Goal: Transaction & Acquisition: Purchase product/service

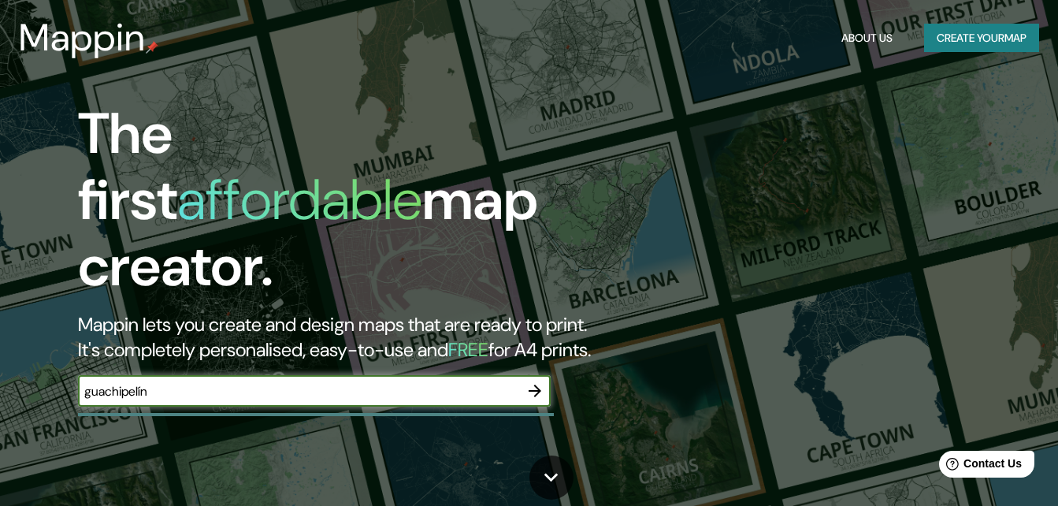
type input "guachipelín"
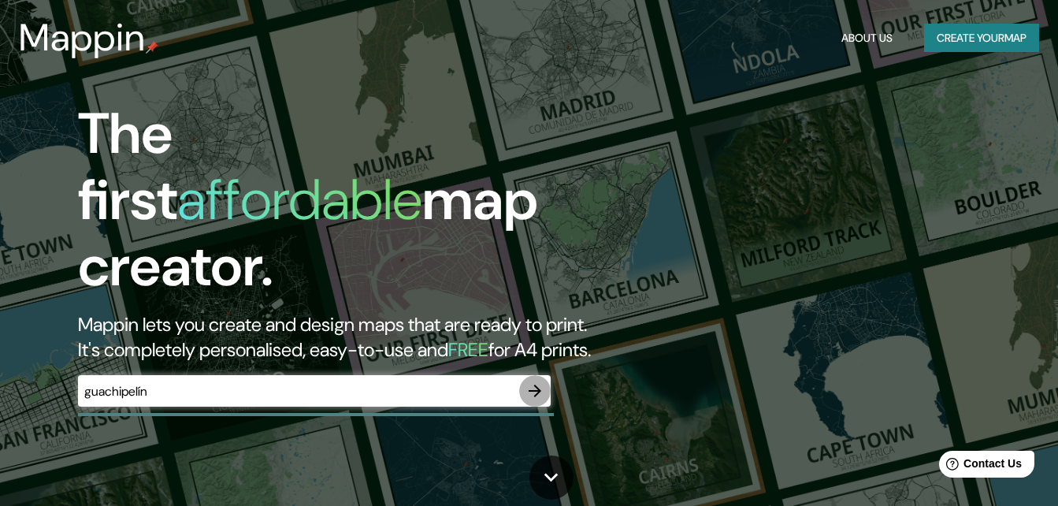
click at [540, 381] on icon "button" at bounding box center [534, 390] width 19 height 19
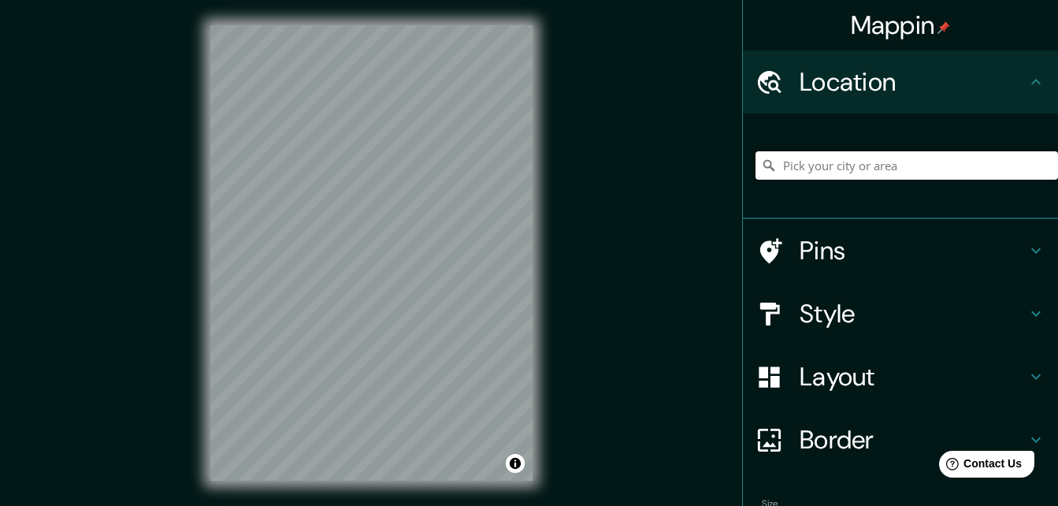
click at [804, 165] on input "Pick your city or area" at bounding box center [906, 165] width 303 height 28
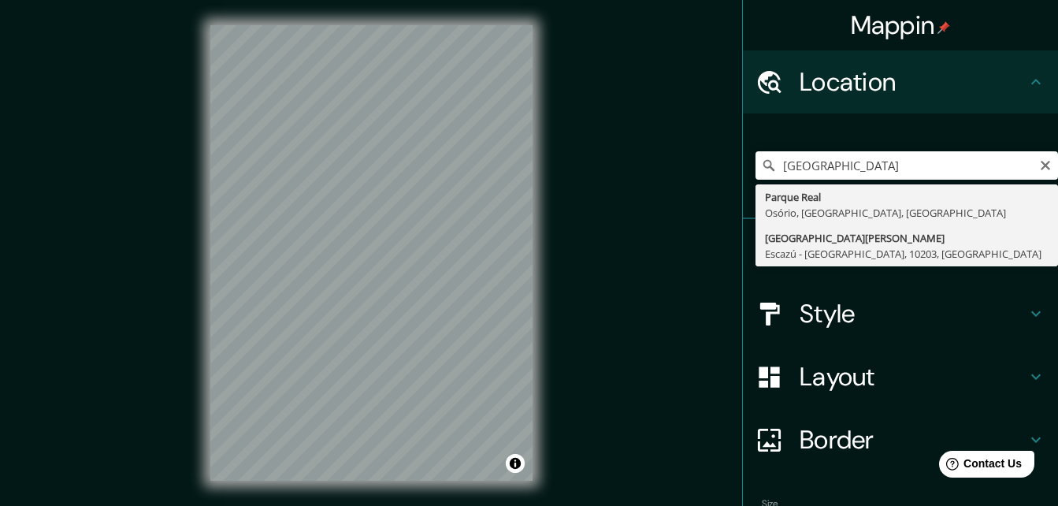
type input "[GEOGRAPHIC_DATA], [GEOGRAPHIC_DATA] - [GEOGRAPHIC_DATA], 10203, [GEOGRAPHIC_DA…"
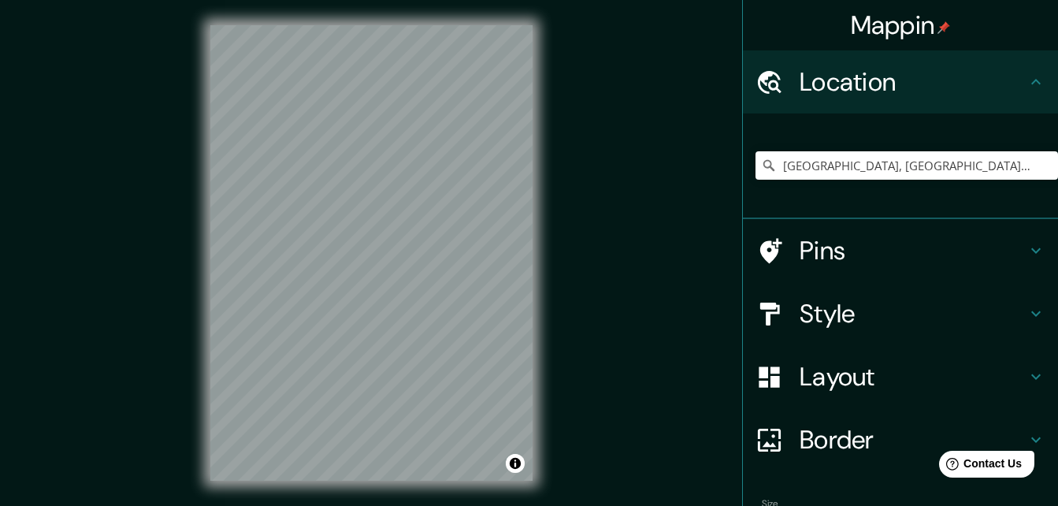
click at [804, 251] on h4 "Pins" at bounding box center [913, 251] width 227 height 32
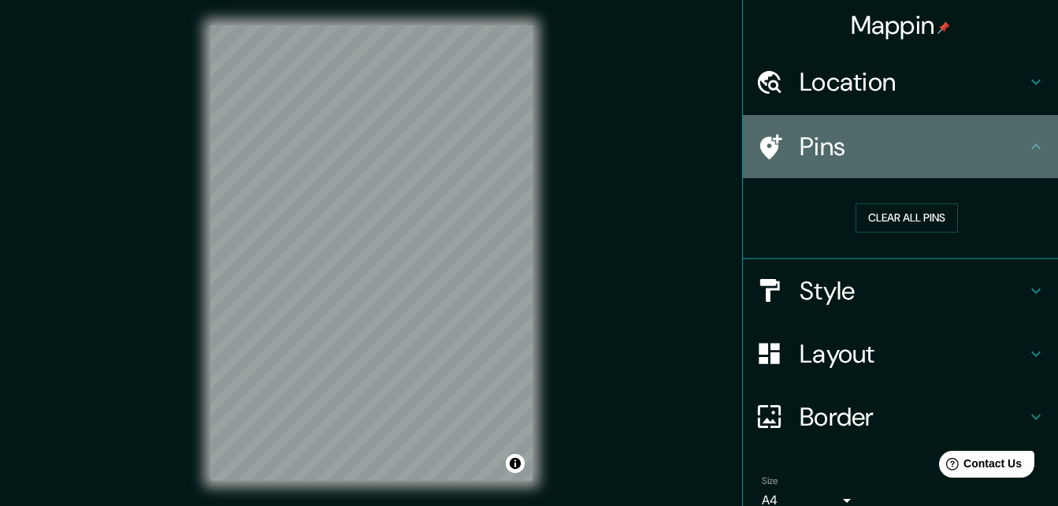
click at [769, 143] on icon at bounding box center [769, 147] width 28 height 28
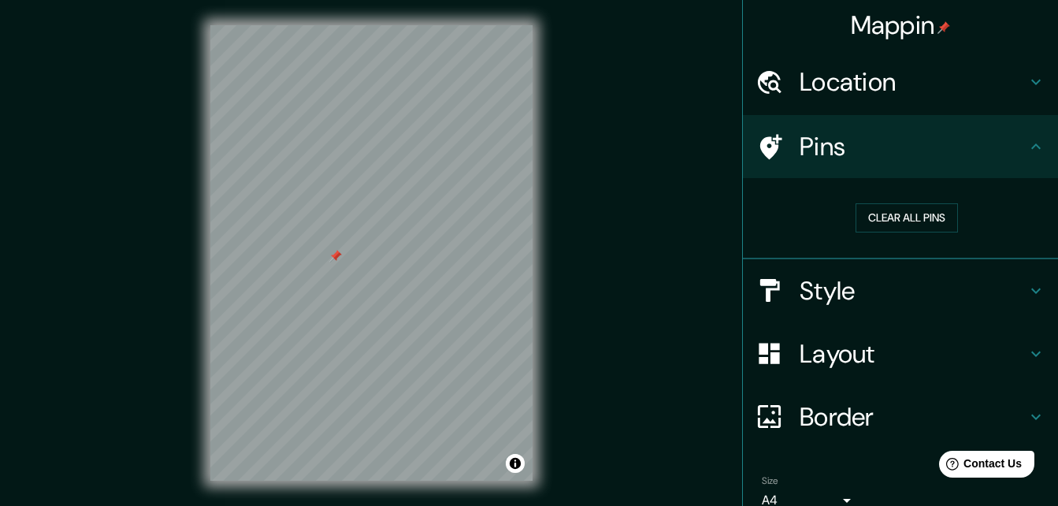
click at [336, 256] on div at bounding box center [335, 256] width 13 height 13
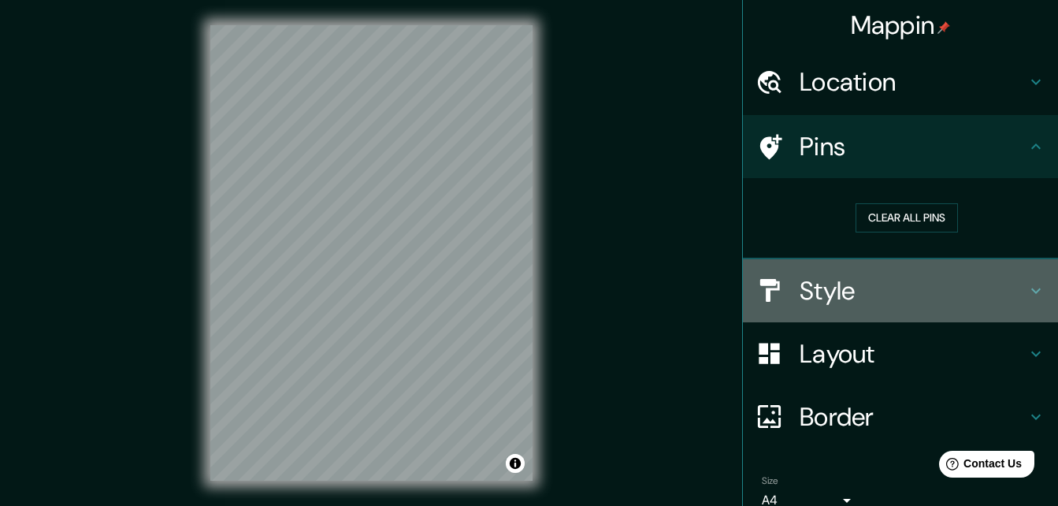
click at [803, 281] on h4 "Style" at bounding box center [913, 291] width 227 height 32
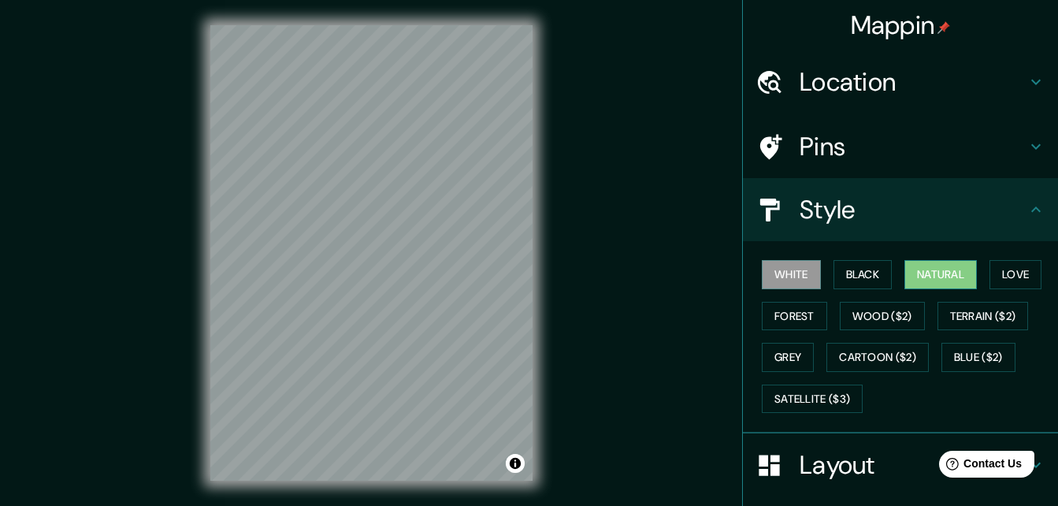
click at [943, 265] on button "Natural" at bounding box center [940, 274] width 72 height 29
click at [774, 312] on button "Forest" at bounding box center [794, 316] width 65 height 29
click at [917, 275] on button "Natural" at bounding box center [940, 274] width 72 height 29
click at [774, 140] on div at bounding box center [777, 147] width 44 height 28
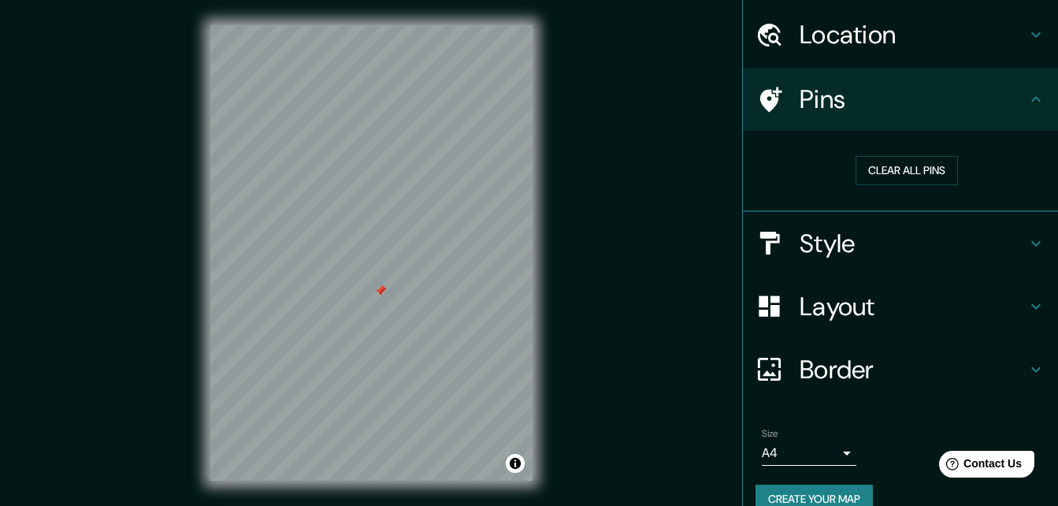
scroll to position [73, 0]
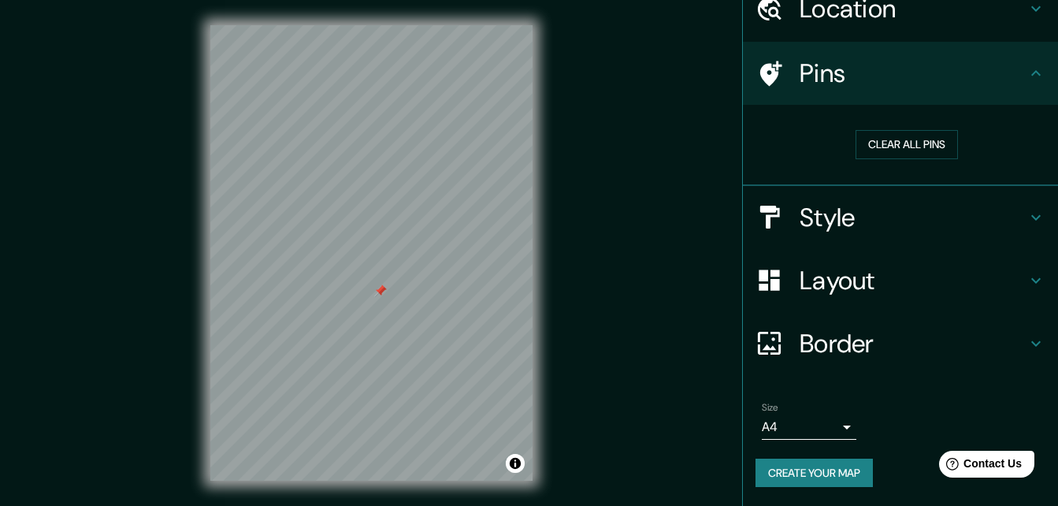
click at [806, 425] on body "Mappin Location [GEOGRAPHIC_DATA], [GEOGRAPHIC_DATA] - [GEOGRAPHIC_DATA], 10203…" at bounding box center [529, 253] width 1058 height 506
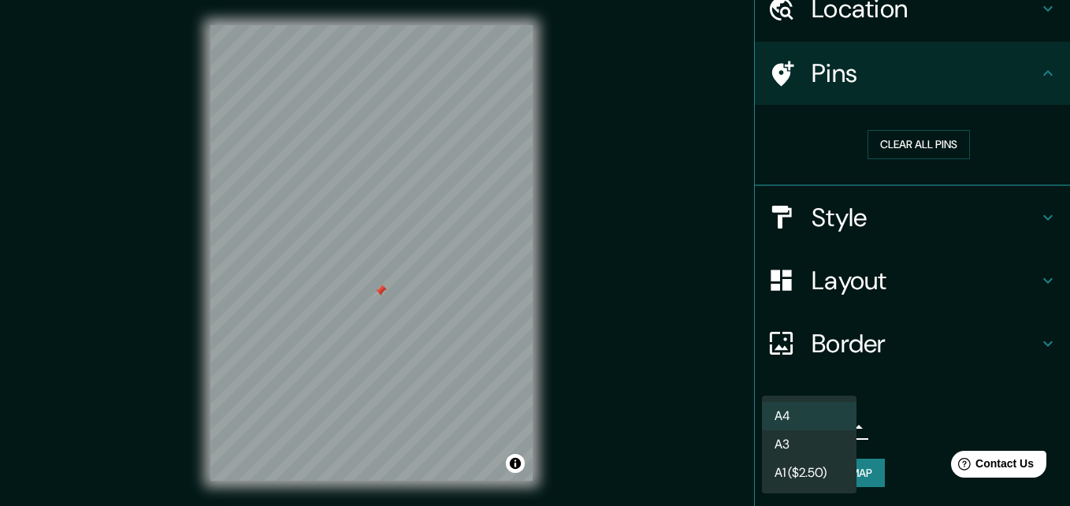
click at [801, 408] on li "A4" at bounding box center [809, 416] width 95 height 28
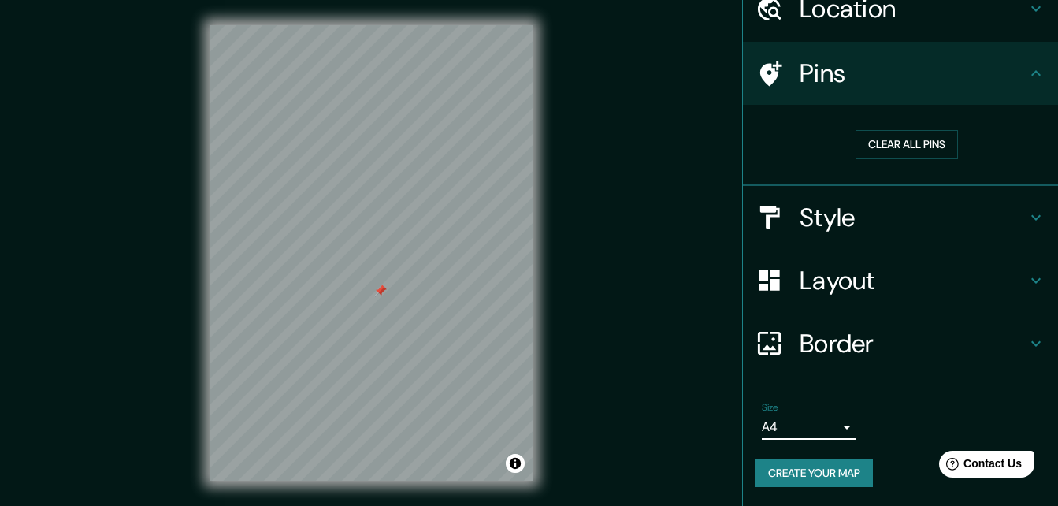
click at [835, 355] on h4 "Border" at bounding box center [913, 344] width 227 height 32
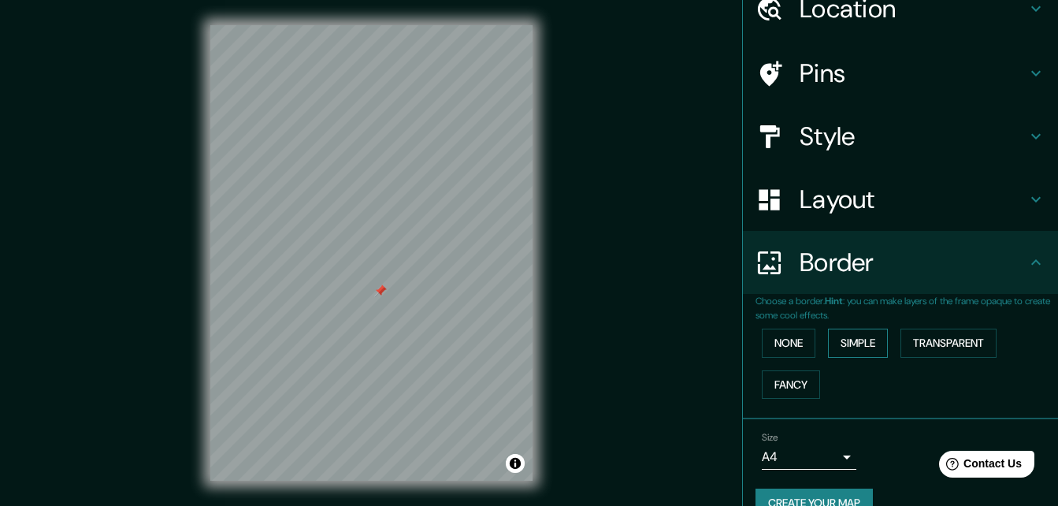
click at [859, 342] on button "Simple" at bounding box center [858, 343] width 60 height 29
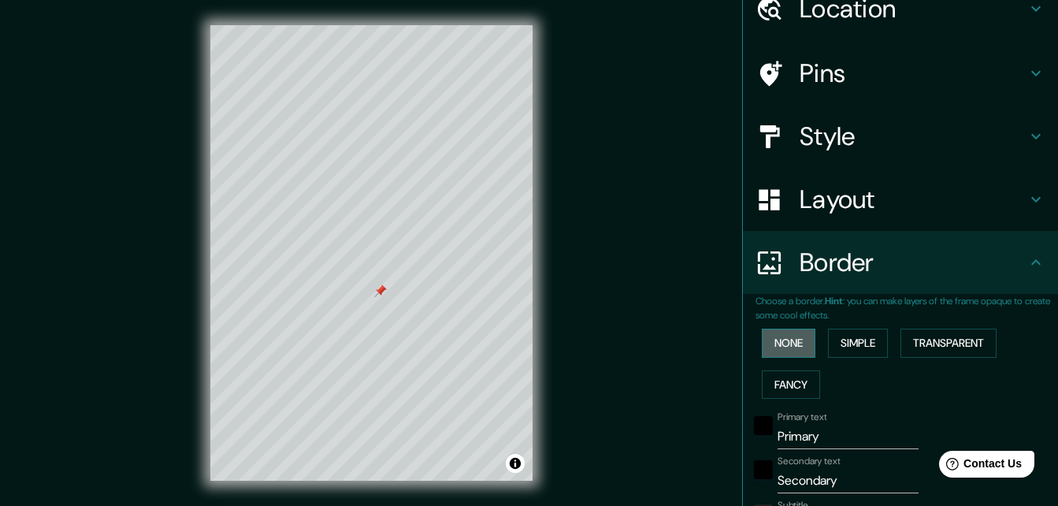
click at [794, 339] on button "None" at bounding box center [789, 343] width 54 height 29
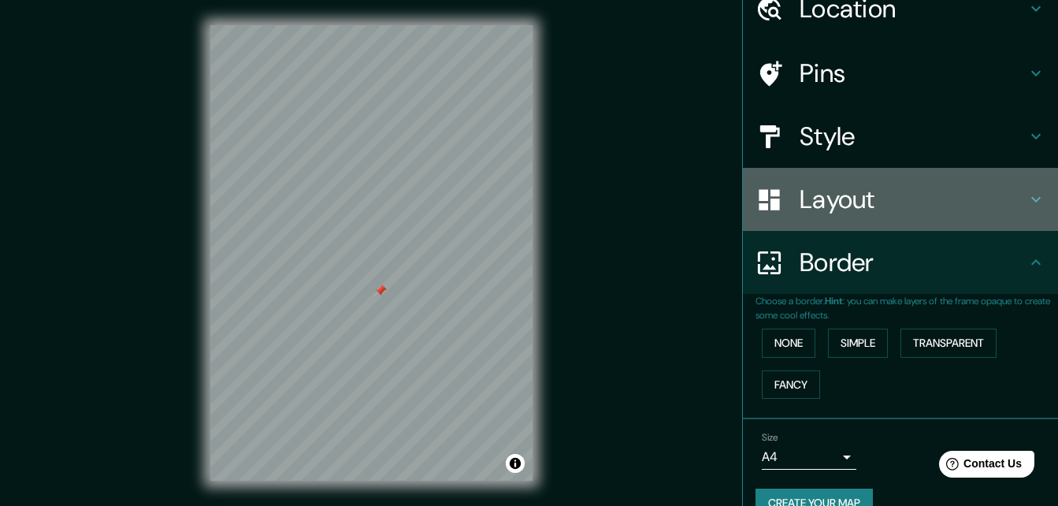
click at [849, 213] on h4 "Layout" at bounding box center [913, 200] width 227 height 32
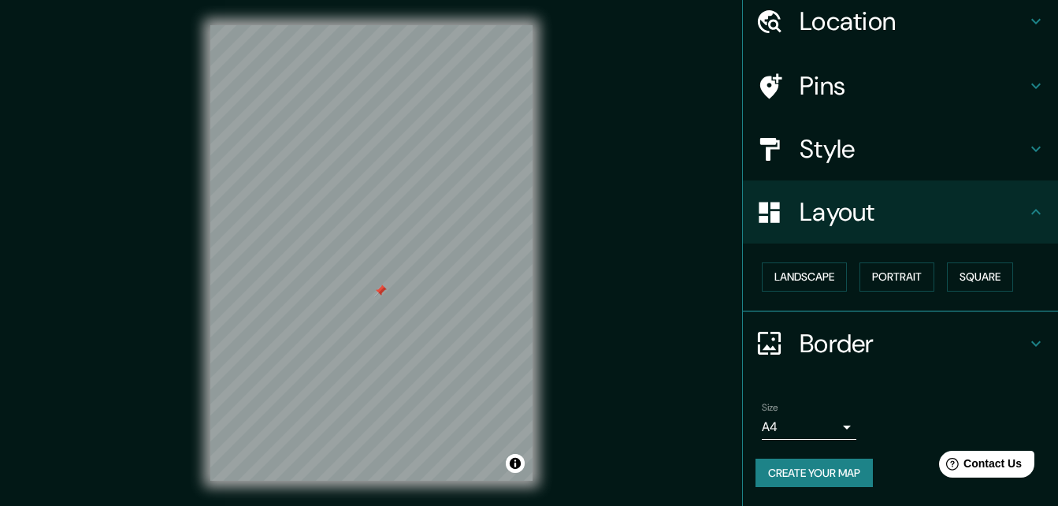
scroll to position [61, 0]
click at [811, 277] on button "Landscape" at bounding box center [804, 276] width 85 height 29
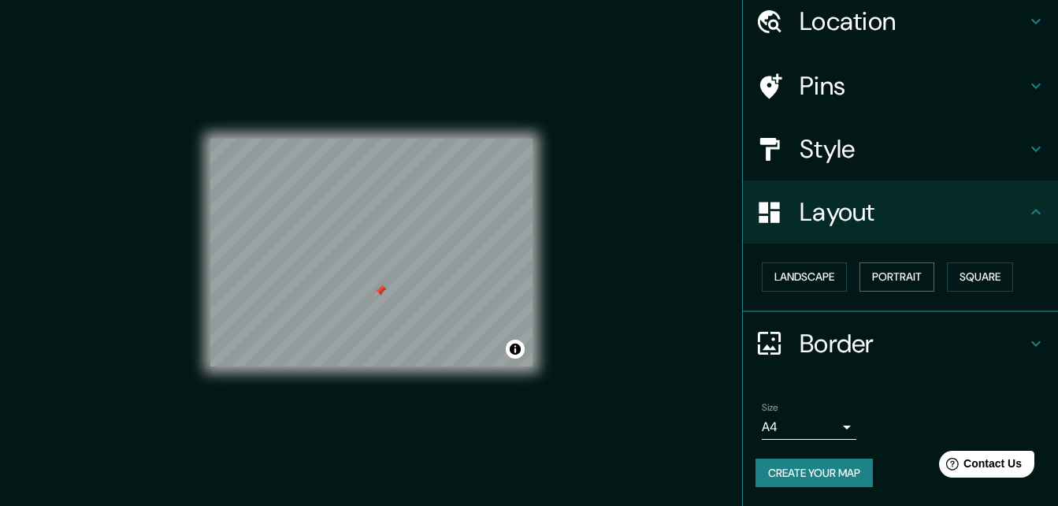
click at [889, 268] on button "Portrait" at bounding box center [896, 276] width 75 height 29
click at [998, 274] on button "Square" at bounding box center [980, 276] width 66 height 29
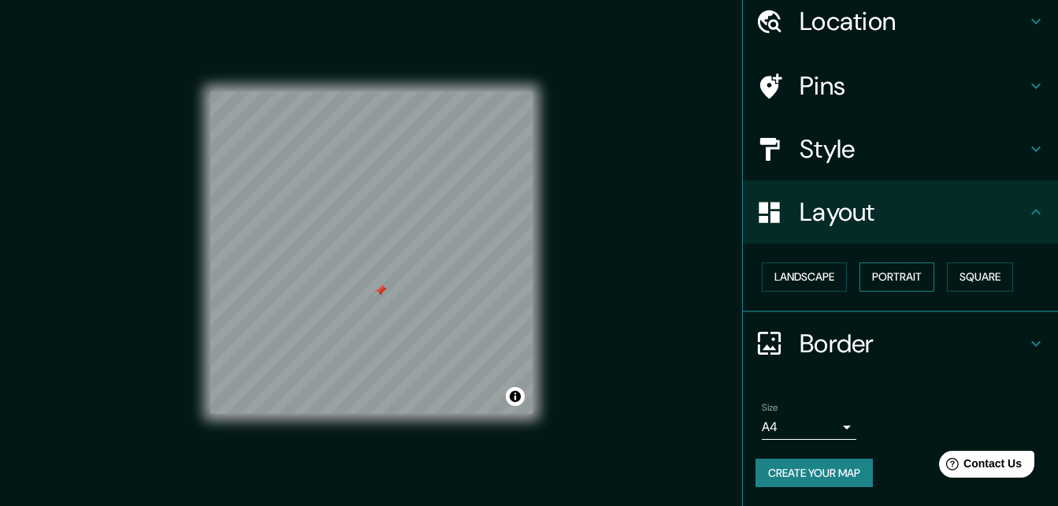
click at [892, 277] on button "Portrait" at bounding box center [896, 276] width 75 height 29
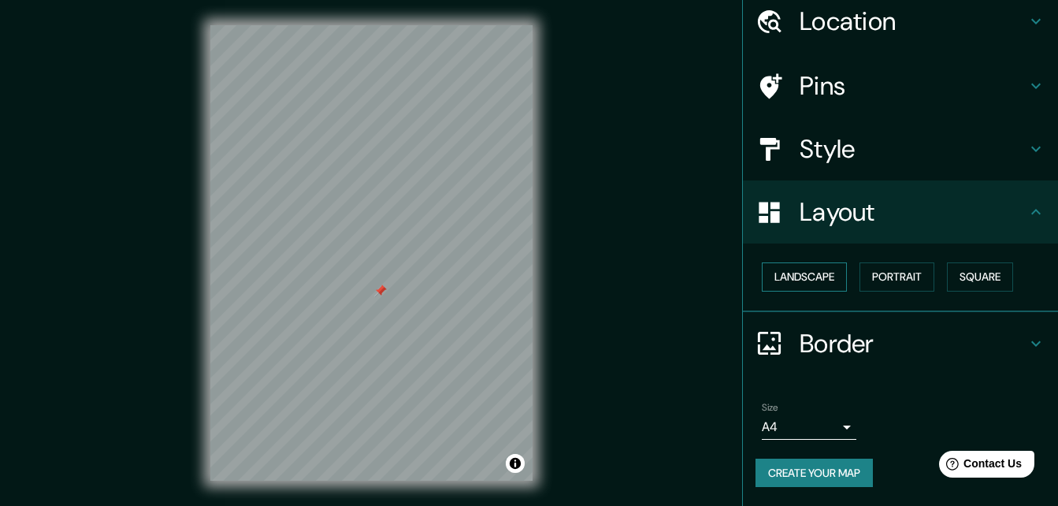
click at [799, 278] on button "Landscape" at bounding box center [804, 276] width 85 height 29
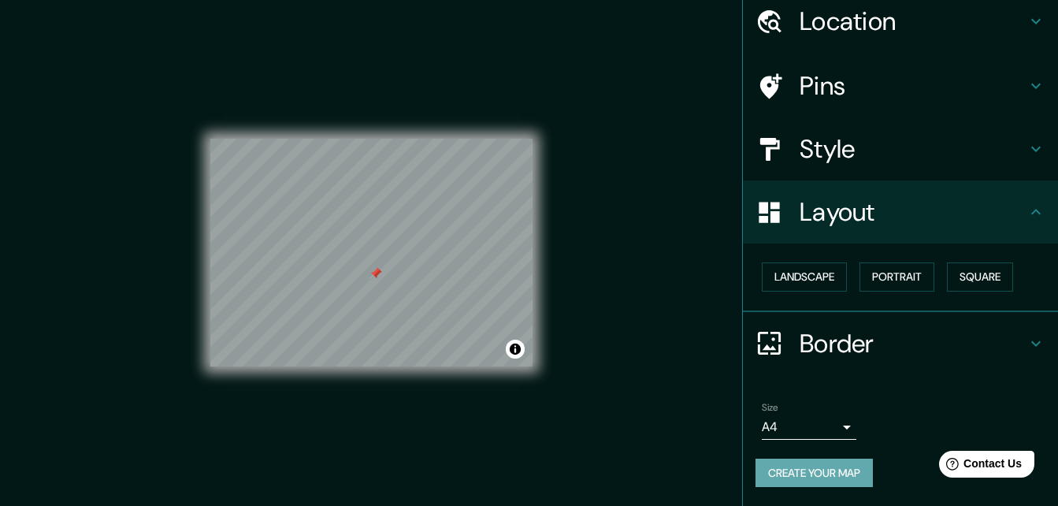
click at [786, 476] on button "Create your map" at bounding box center [813, 472] width 117 height 29
click at [789, 466] on button "Create your map" at bounding box center [813, 472] width 117 height 29
drag, startPoint x: 918, startPoint y: 7, endPoint x: 663, endPoint y: 172, distance: 303.1
click at [663, 172] on div "Mappin Location [GEOGRAPHIC_DATA], [GEOGRAPHIC_DATA] - [GEOGRAPHIC_DATA], 10203…" at bounding box center [529, 265] width 1058 height 531
click at [657, 147] on div "Mappin Location [GEOGRAPHIC_DATA], [GEOGRAPHIC_DATA] - [GEOGRAPHIC_DATA], 10203…" at bounding box center [529, 265] width 1058 height 531
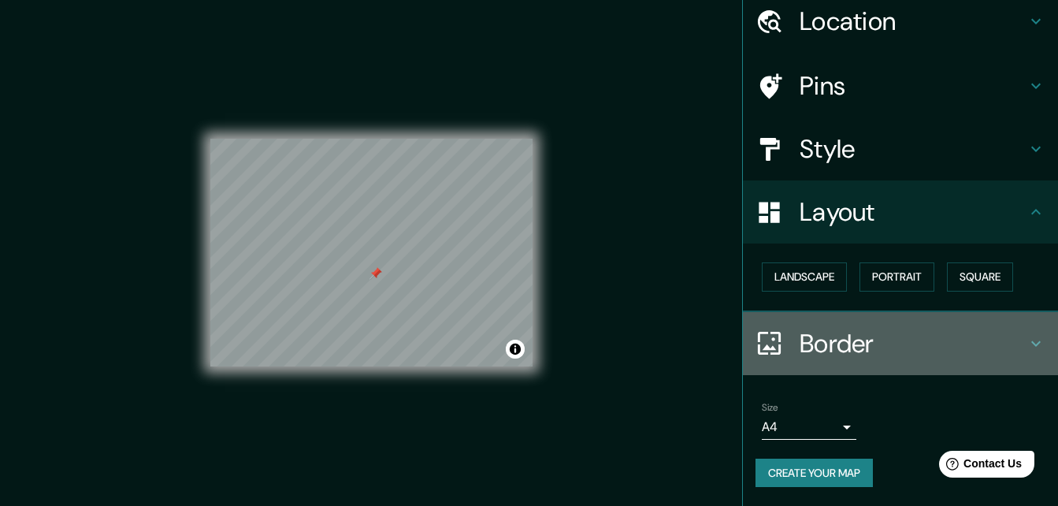
click at [800, 351] on h4 "Border" at bounding box center [913, 344] width 227 height 32
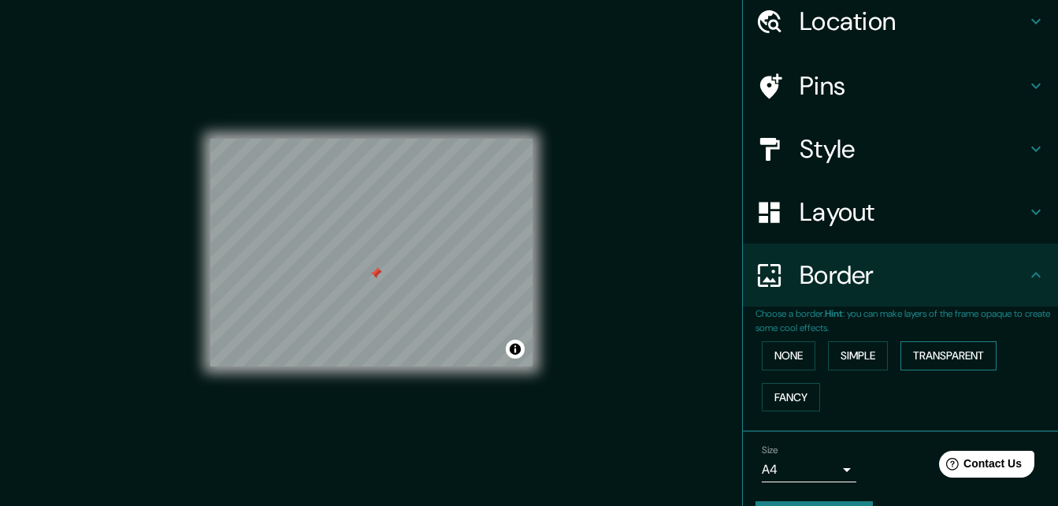
click at [934, 354] on button "Transparent" at bounding box center [948, 355] width 96 height 29
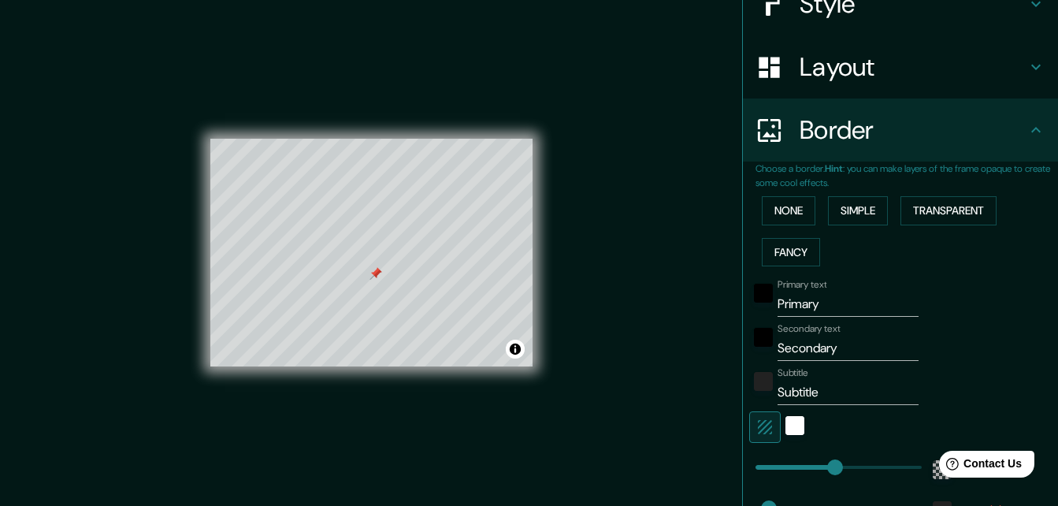
scroll to position [391, 0]
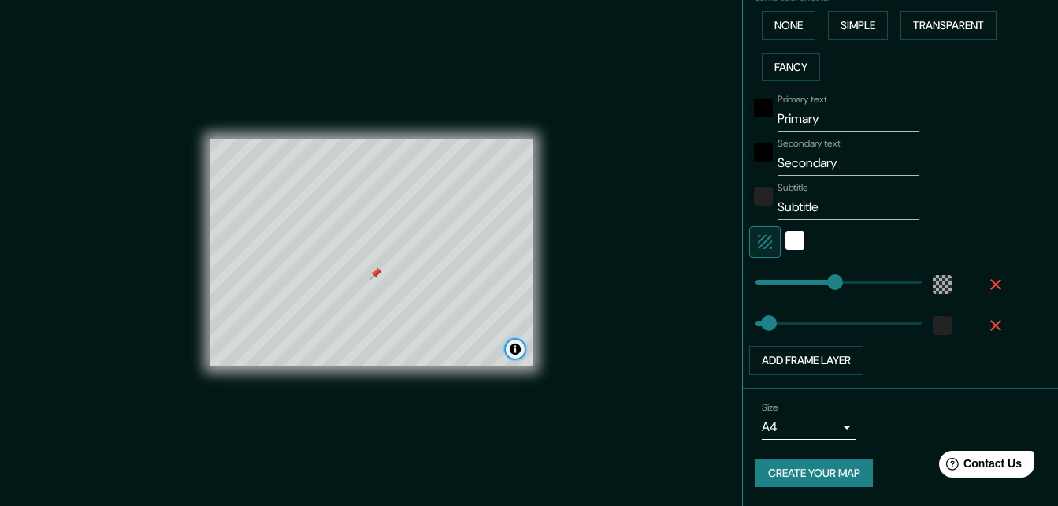
click at [520, 345] on button "Toggle attribution" at bounding box center [515, 349] width 19 height 19
click at [789, 464] on button "Create your map" at bounding box center [813, 472] width 117 height 29
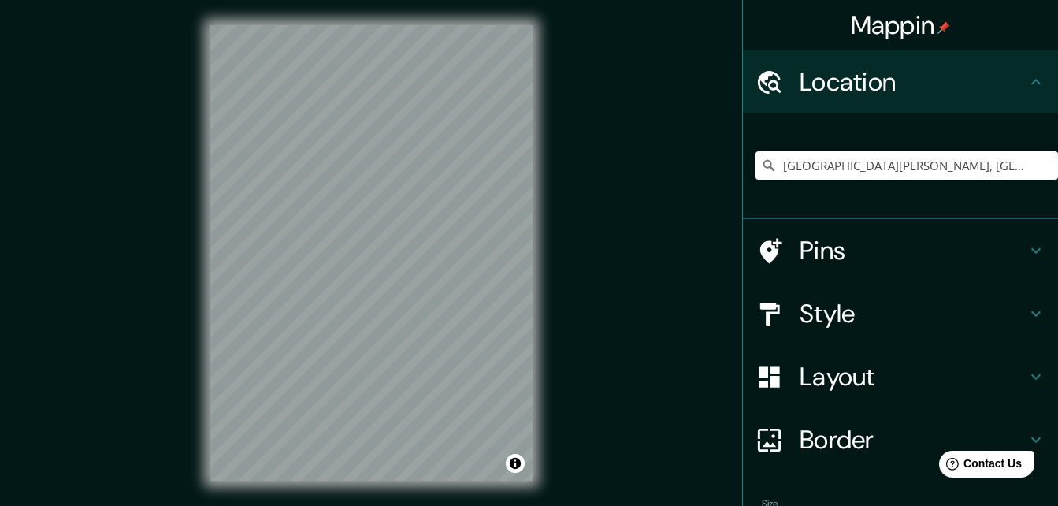
click at [567, 220] on div "Mappin Location Avenida Real De Pereira, Escazú - Provincia de San José, 10203,…" at bounding box center [529, 265] width 1058 height 531
click at [534, 258] on div "© Mapbox © OpenStreetMap Improve this map" at bounding box center [371, 253] width 373 height 506
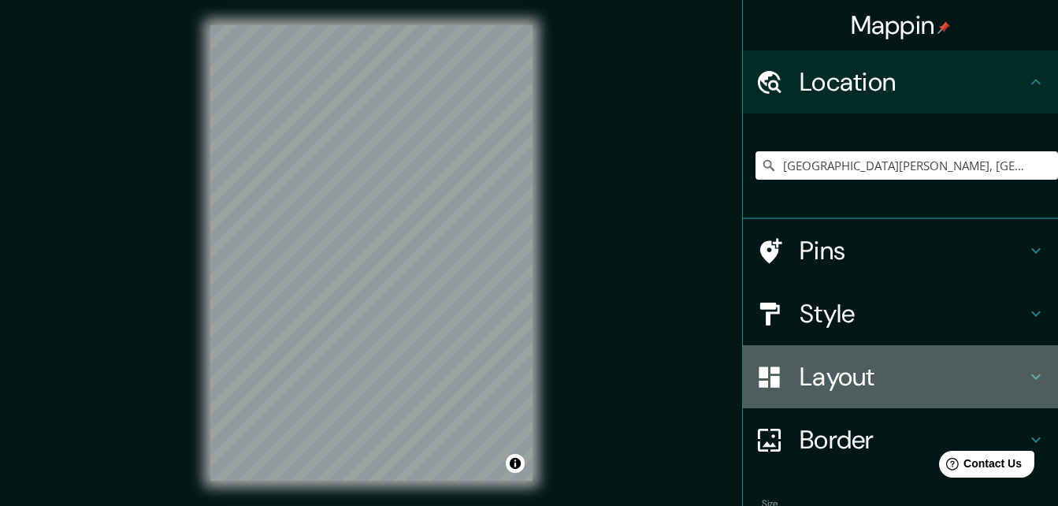
click at [786, 386] on div at bounding box center [777, 377] width 44 height 28
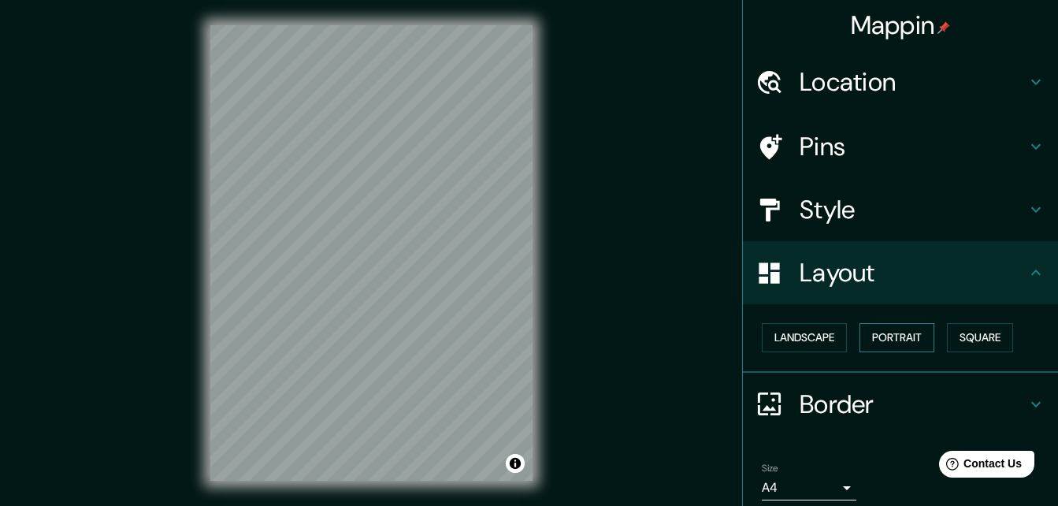
click at [887, 332] on button "Portrait" at bounding box center [896, 337] width 75 height 29
click at [880, 336] on button "Portrait" at bounding box center [896, 337] width 75 height 29
click at [771, 333] on button "Landscape" at bounding box center [804, 337] width 85 height 29
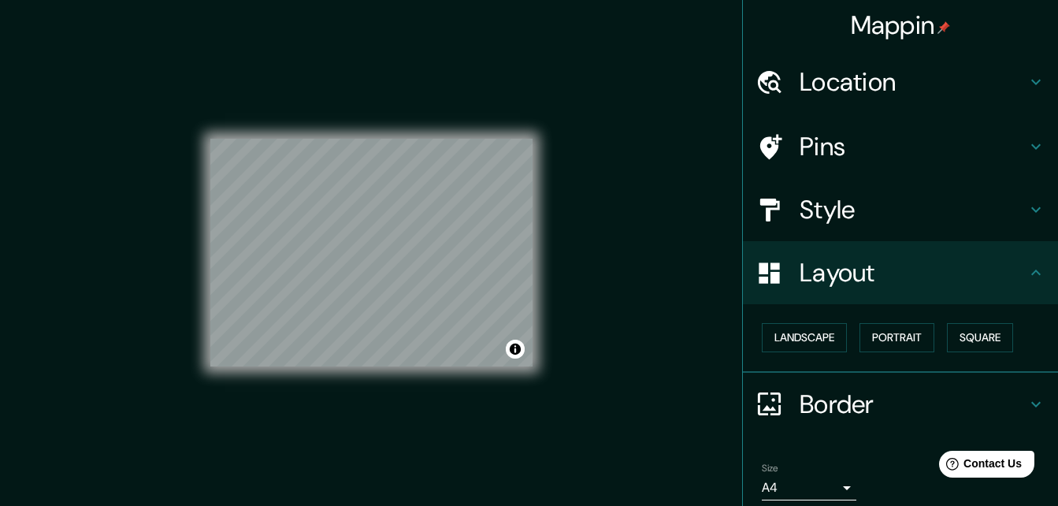
click at [800, 210] on h4 "Style" at bounding box center [913, 210] width 227 height 32
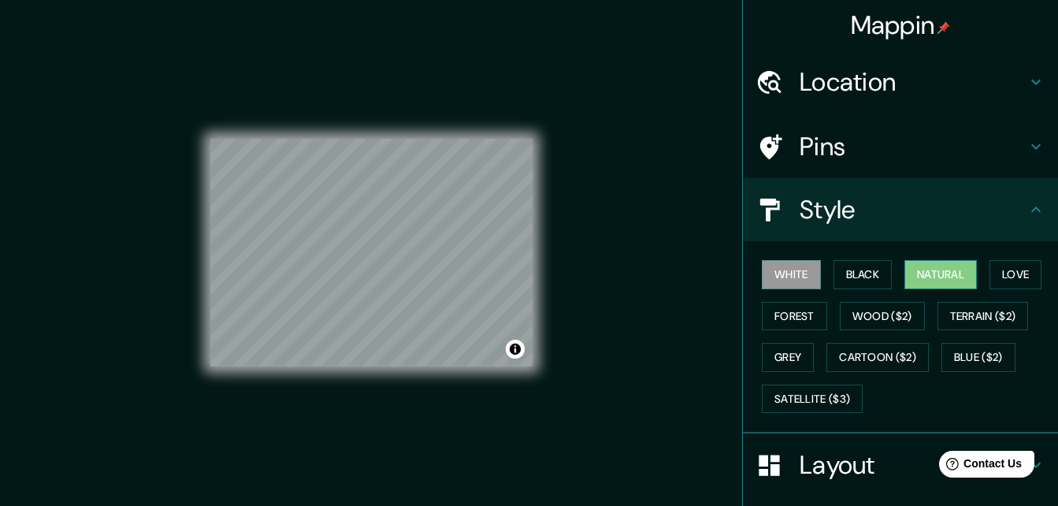
click at [908, 269] on button "Natural" at bounding box center [940, 274] width 72 height 29
click at [840, 316] on button "Wood ($2)" at bounding box center [882, 316] width 85 height 29
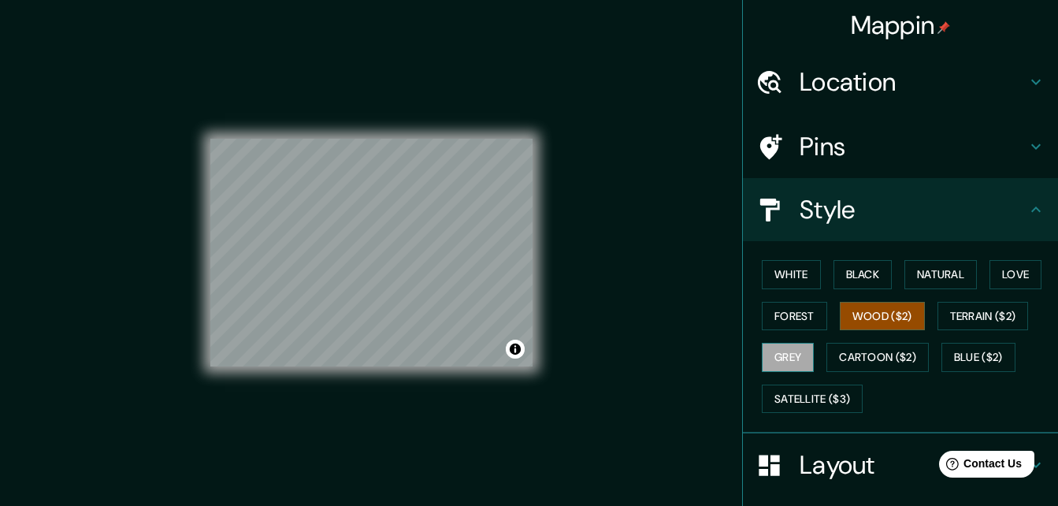
click at [787, 353] on button "Grey" at bounding box center [788, 357] width 52 height 29
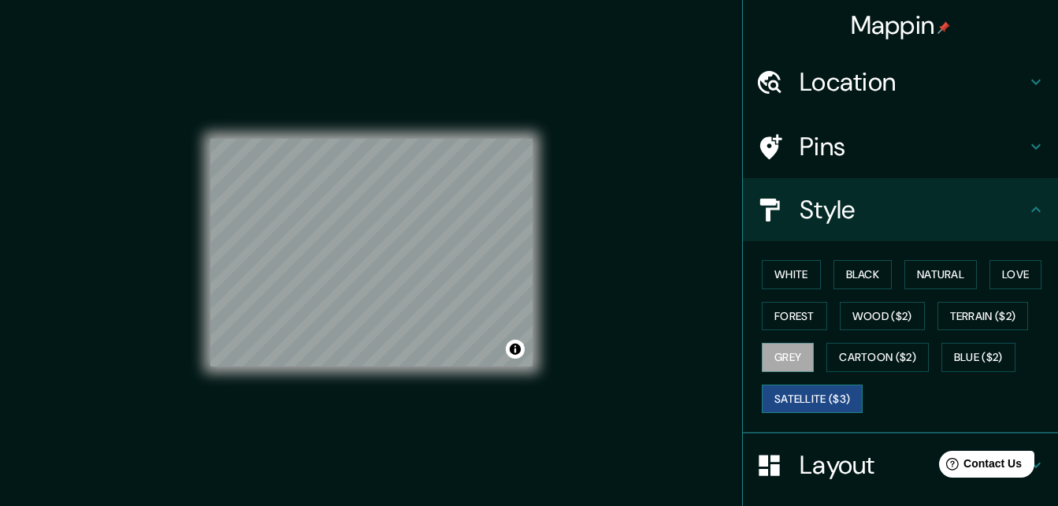
click at [820, 401] on button "Satellite ($3)" at bounding box center [812, 398] width 101 height 29
click at [843, 271] on button "Black" at bounding box center [862, 274] width 59 height 29
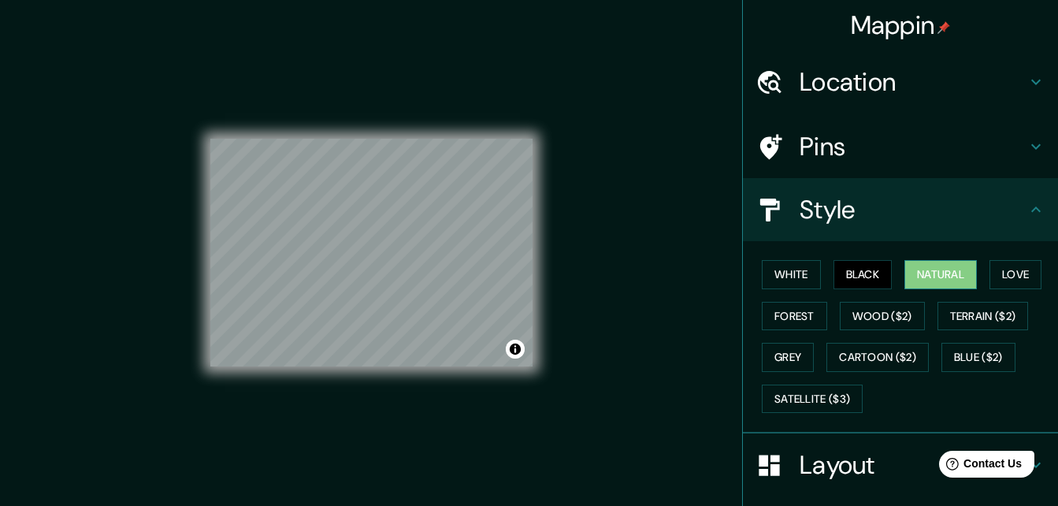
click at [915, 273] on button "Natural" at bounding box center [940, 274] width 72 height 29
click at [1039, 267] on div "White Black Natural Love Forest Wood ($2) Terrain ($2) Grey Cartoon ($2) Blue (…" at bounding box center [906, 336] width 303 height 165
click at [1004, 276] on button "Love" at bounding box center [1015, 274] width 52 height 29
click at [947, 279] on button "Natural" at bounding box center [940, 274] width 72 height 29
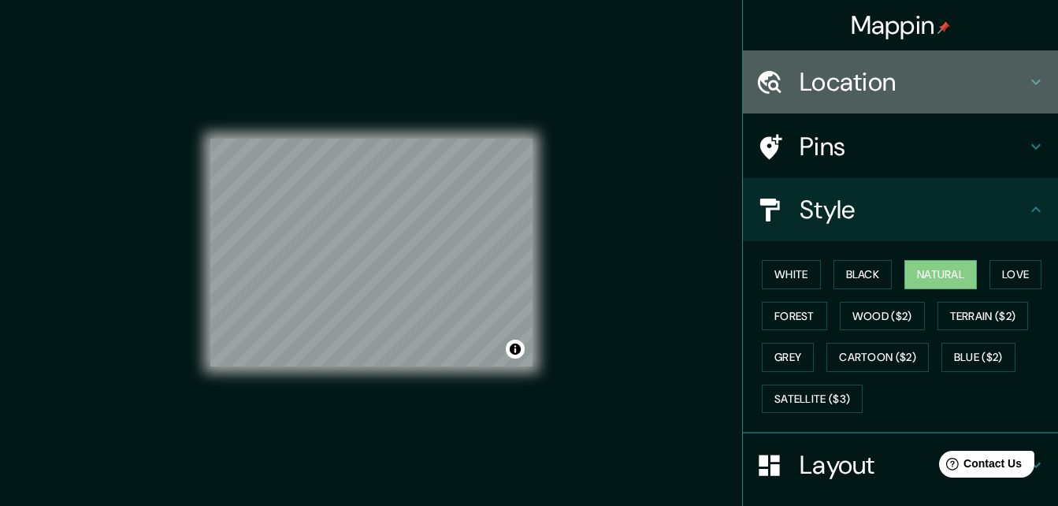
click at [880, 87] on h4 "Location" at bounding box center [913, 82] width 227 height 32
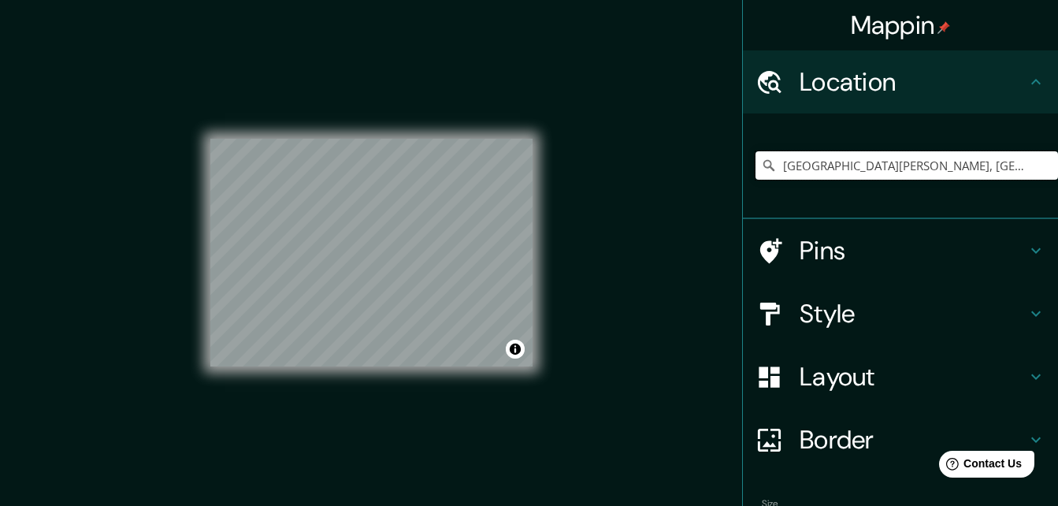
click at [1042, 165] on input "[GEOGRAPHIC_DATA], [GEOGRAPHIC_DATA] - [GEOGRAPHIC_DATA], 10203, [GEOGRAPHIC_DA…" at bounding box center [906, 165] width 303 height 28
click at [800, 251] on h4 "Pins" at bounding box center [913, 251] width 227 height 32
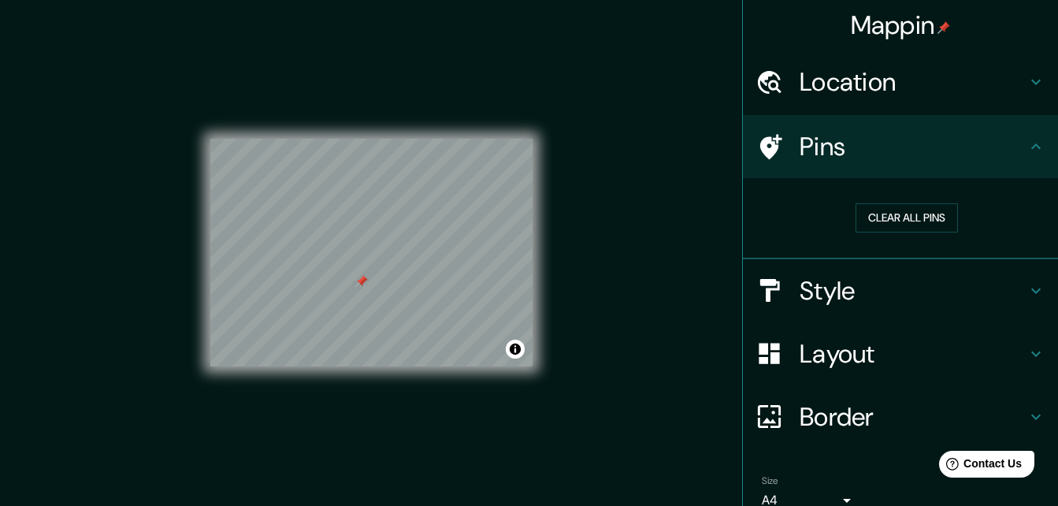
click at [815, 425] on h4 "Border" at bounding box center [913, 417] width 227 height 32
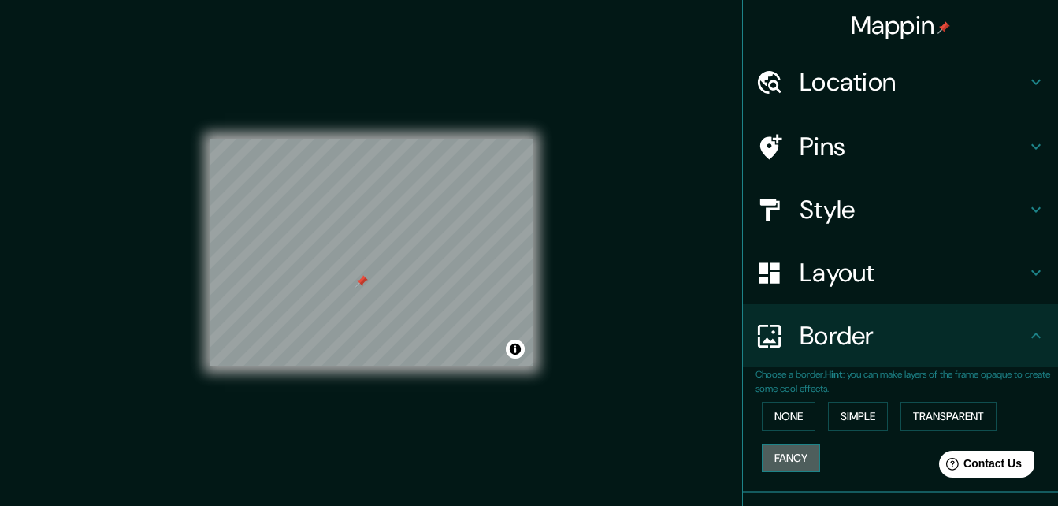
click at [787, 454] on button "Fancy" at bounding box center [791, 458] width 58 height 29
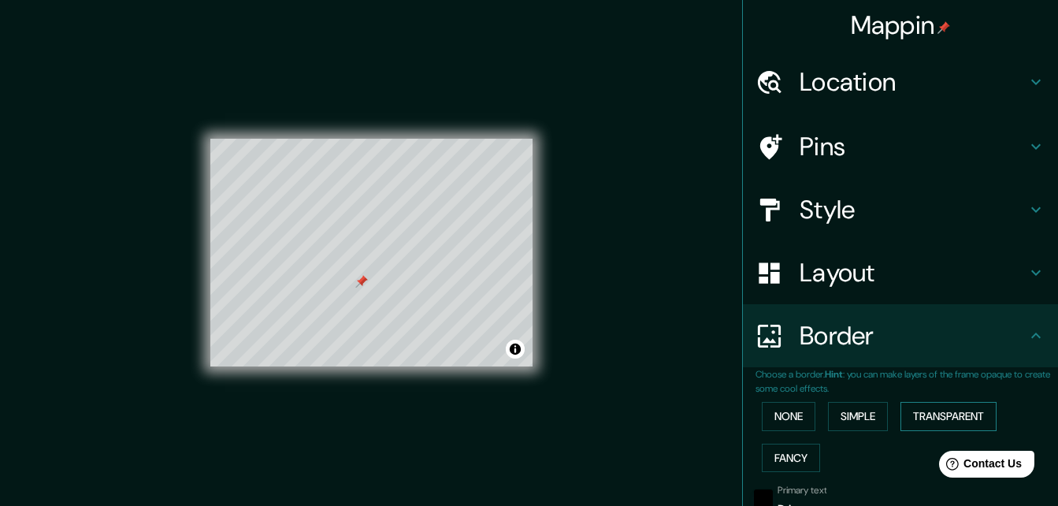
click at [914, 410] on button "Transparent" at bounding box center [948, 416] width 96 height 29
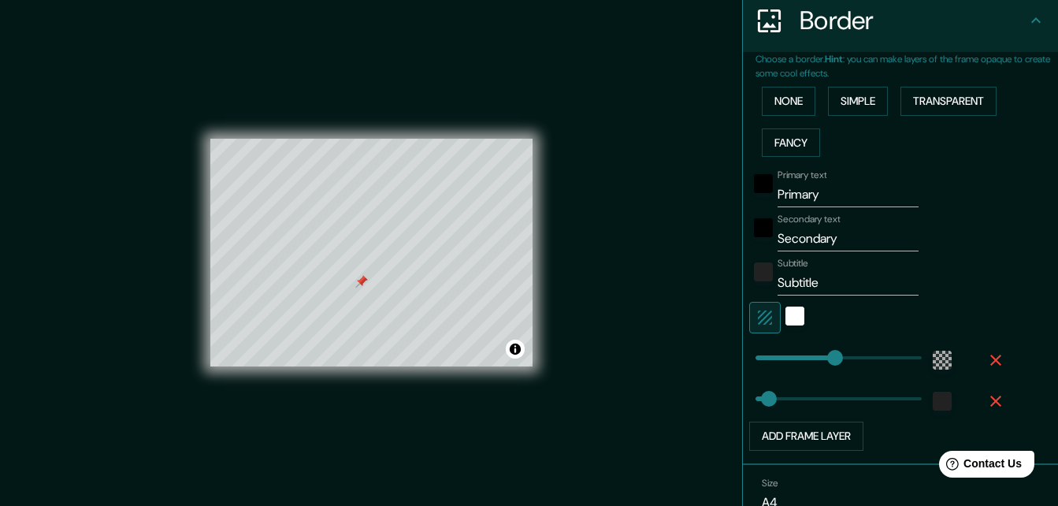
type input "196"
click at [813, 190] on input "Primary" at bounding box center [848, 194] width 141 height 25
type input "Primar"
type input "196"
type input "33"
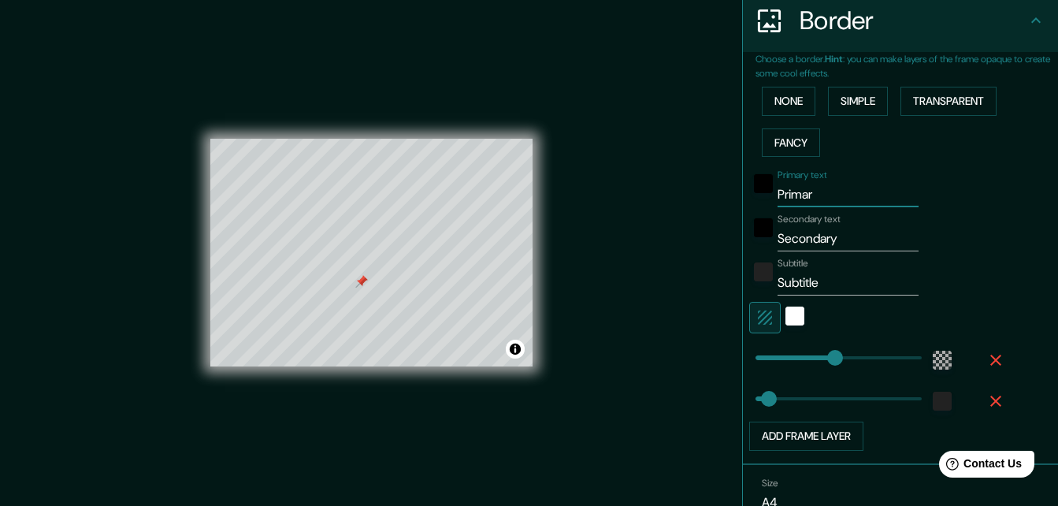
type input "Prima"
type input "196"
type input "33"
type input "Prim"
type input "196"
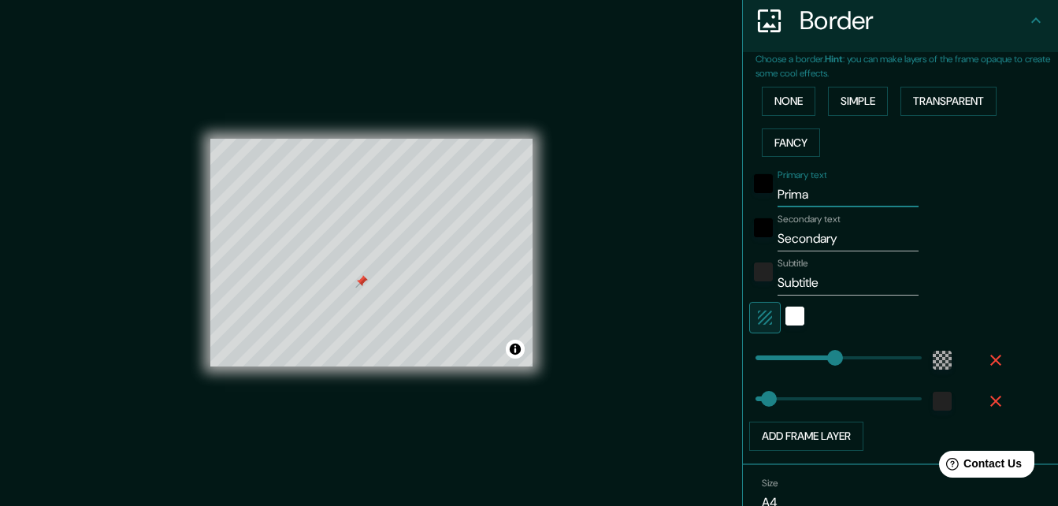
type input "33"
type input "Pri"
type input "196"
type input "33"
type input "Pr"
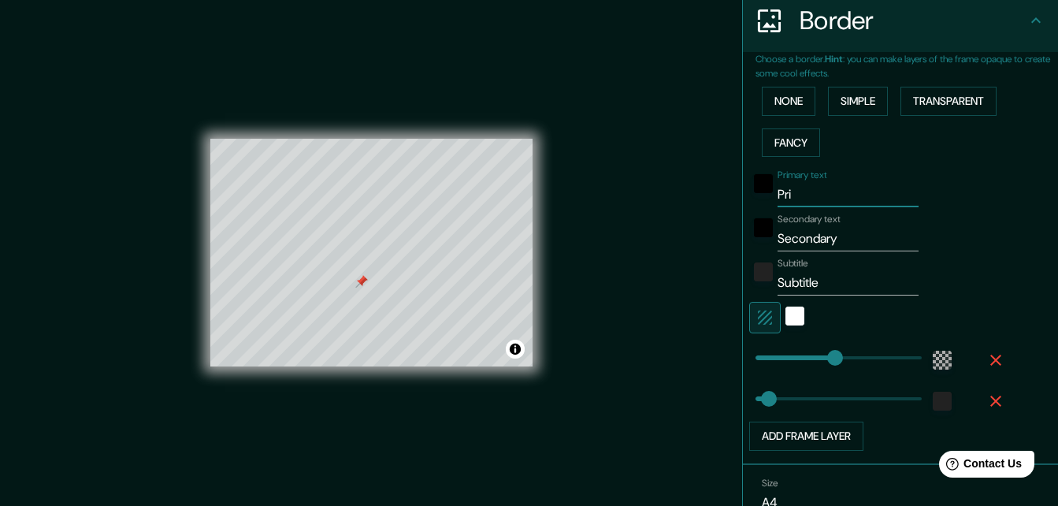
type input "196"
type input "33"
type input "P"
type input "196"
type input "33"
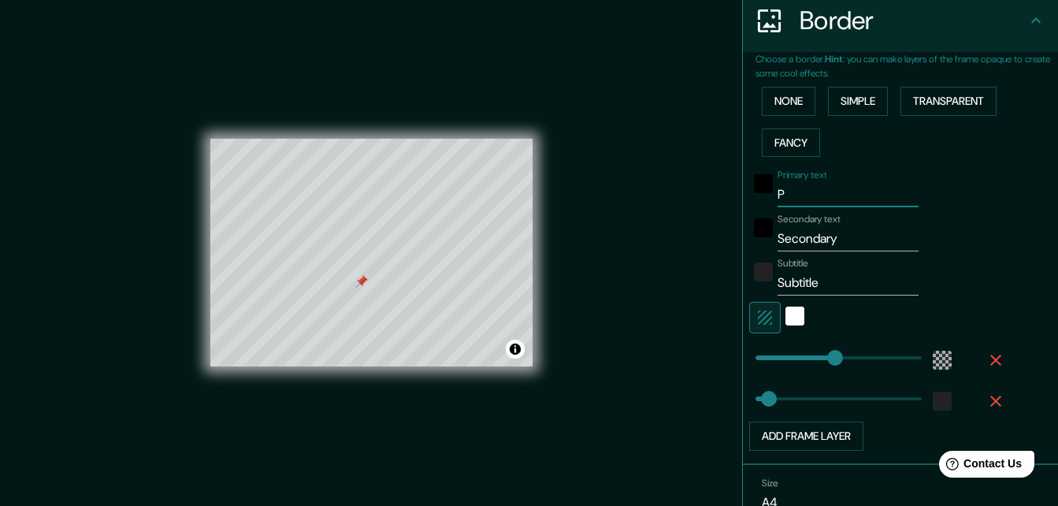
type input "196"
type input "33"
type input "P"
type input "196"
type input "33"
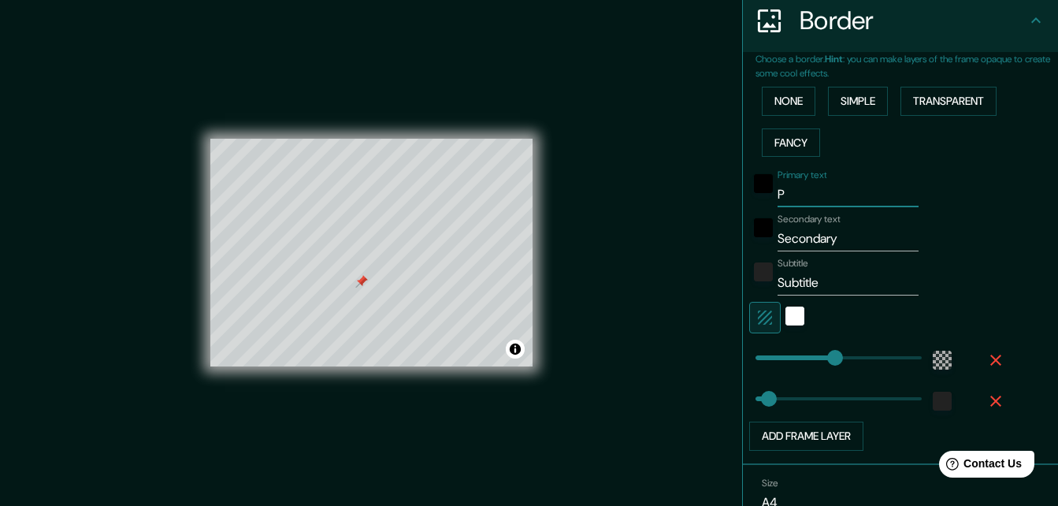
type input "Pa"
type input "196"
type input "33"
type input "Par"
type input "196"
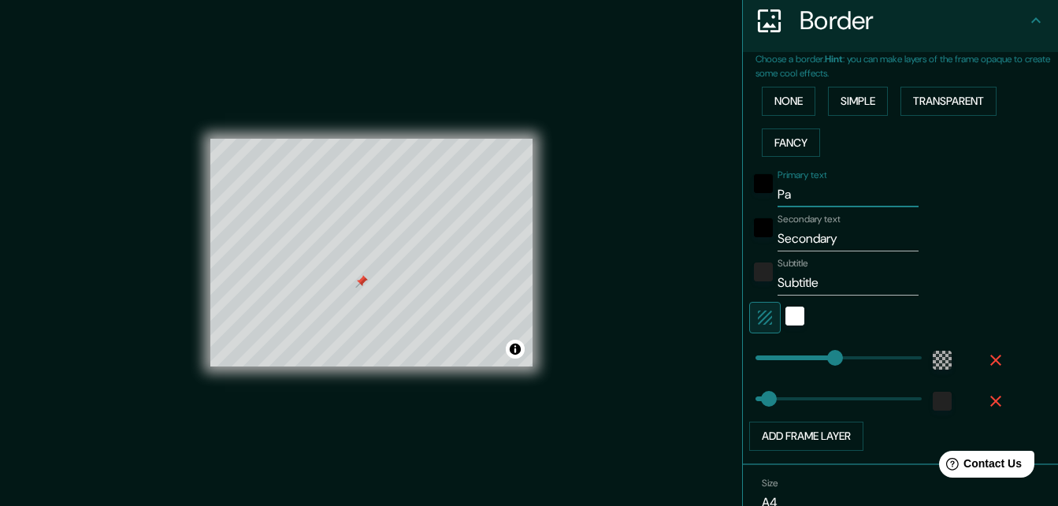
type input "33"
type input "Parq"
type input "196"
type input "33"
type input "Parqu"
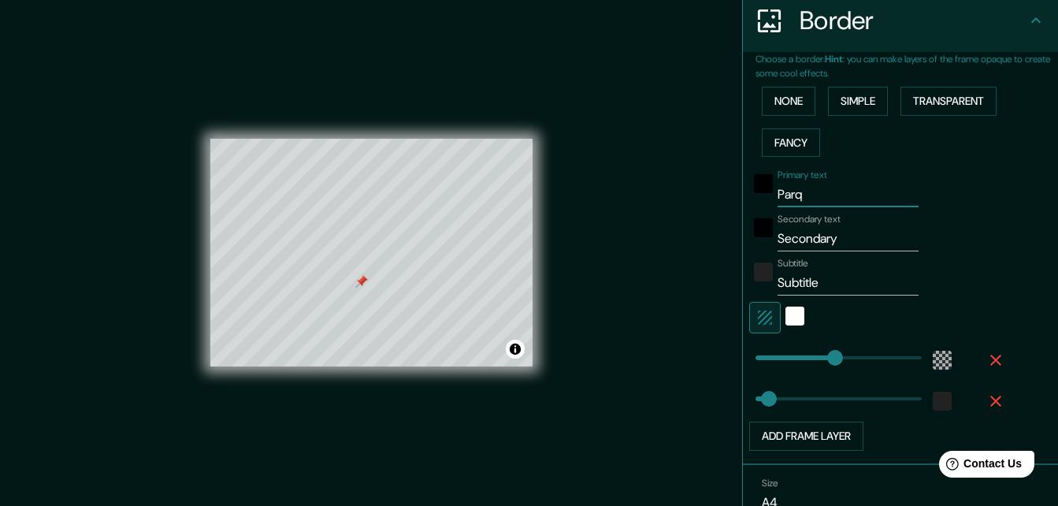
type input "196"
type input "33"
type input "Parque"
type input "196"
type input "33"
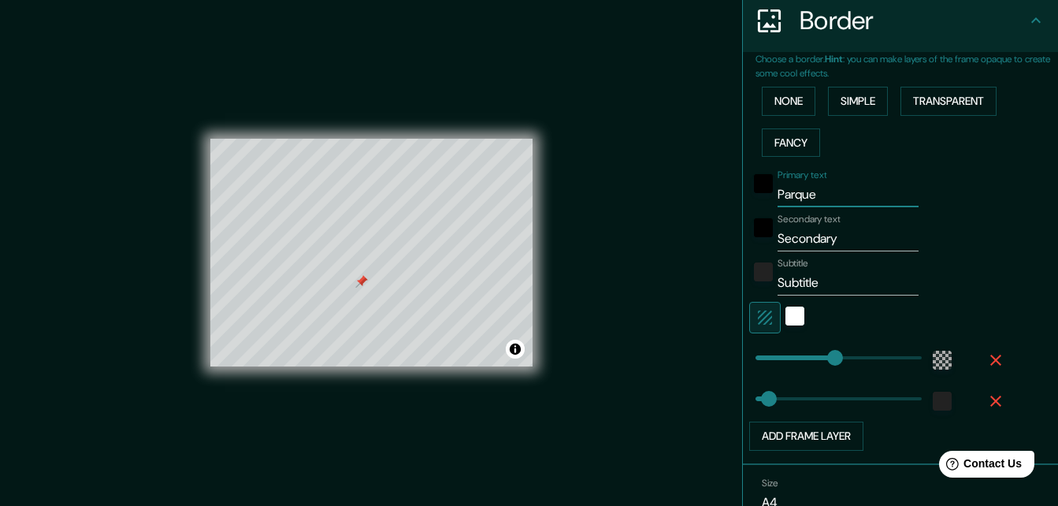
type input "Parque"
type input "196"
type input "33"
type input "Parque r"
type input "196"
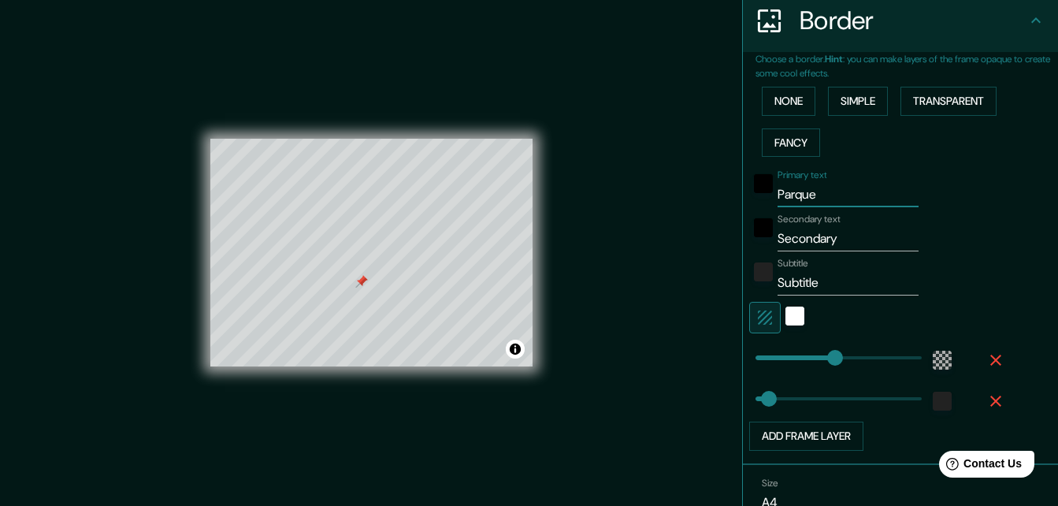
type input "33"
type input "Parque re"
type input "196"
type input "33"
type input "Parque rea"
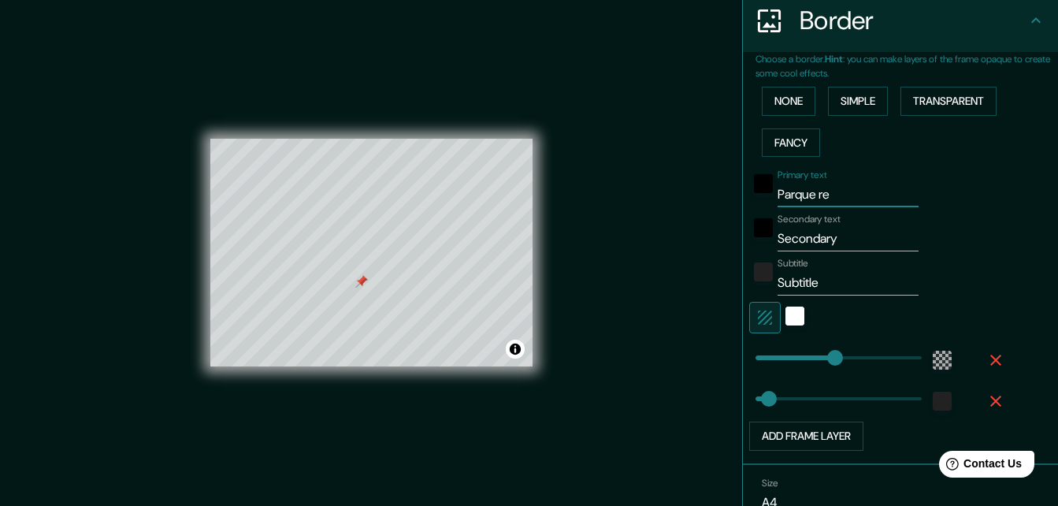
type input "196"
type input "33"
type input "Parque real"
type input "196"
type input "33"
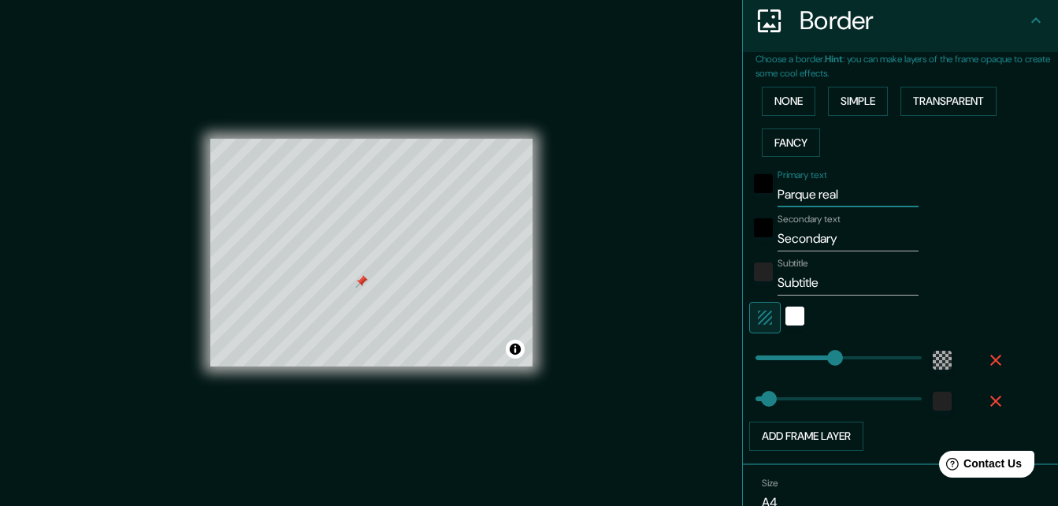
type input "Parque real"
type input "196"
type input "33"
type input "Parque real d"
type input "196"
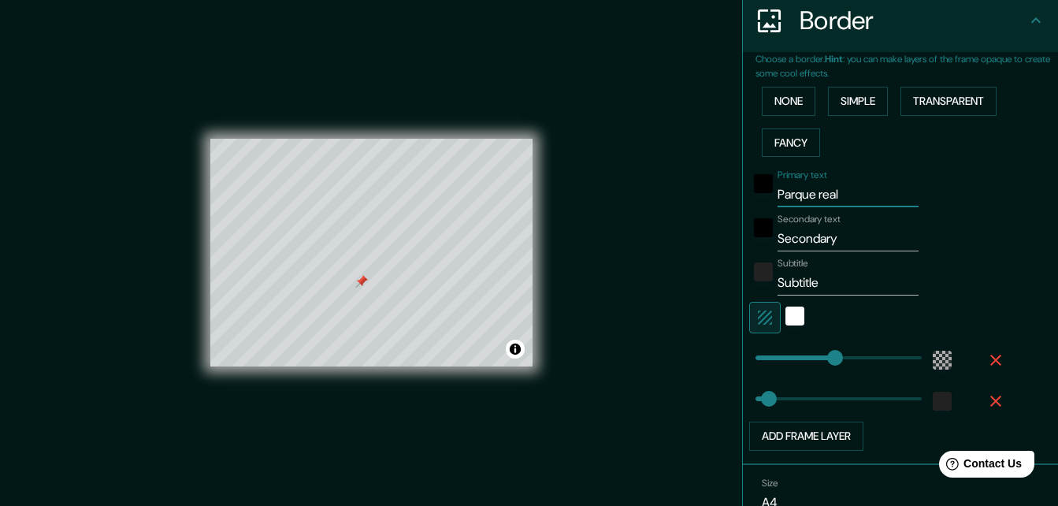
type input "33"
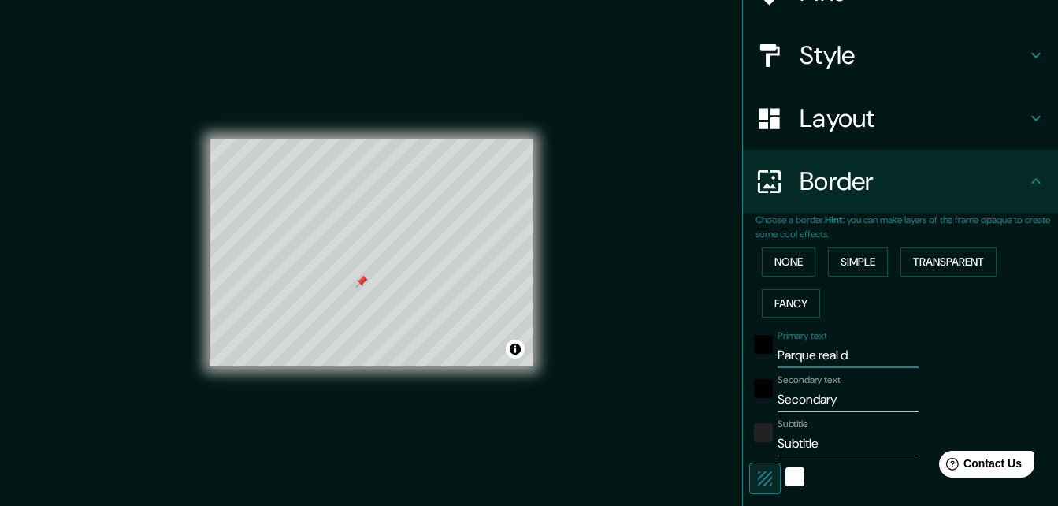
scroll to position [233, 0]
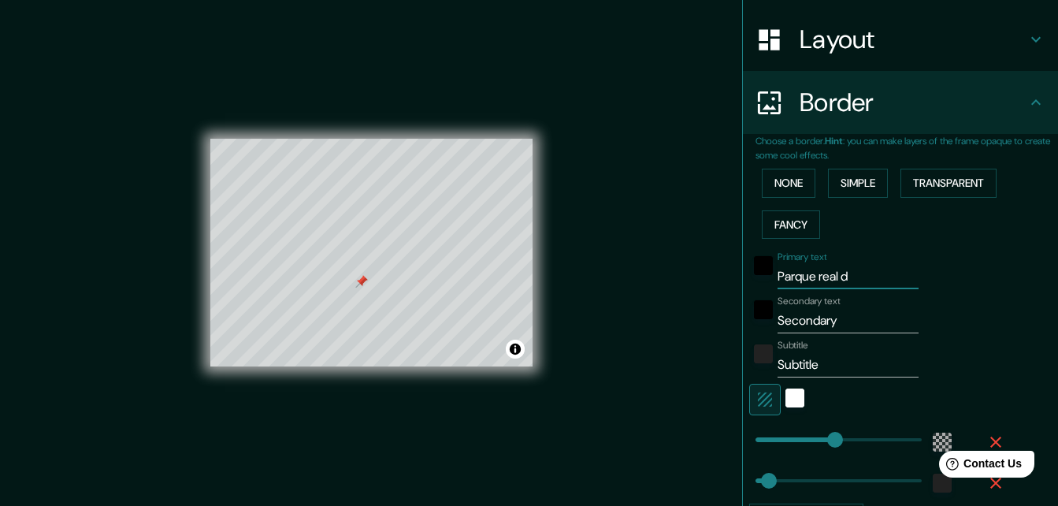
type input "Parque real"
type input "196"
type input "33"
type input "Parque real"
type input "196"
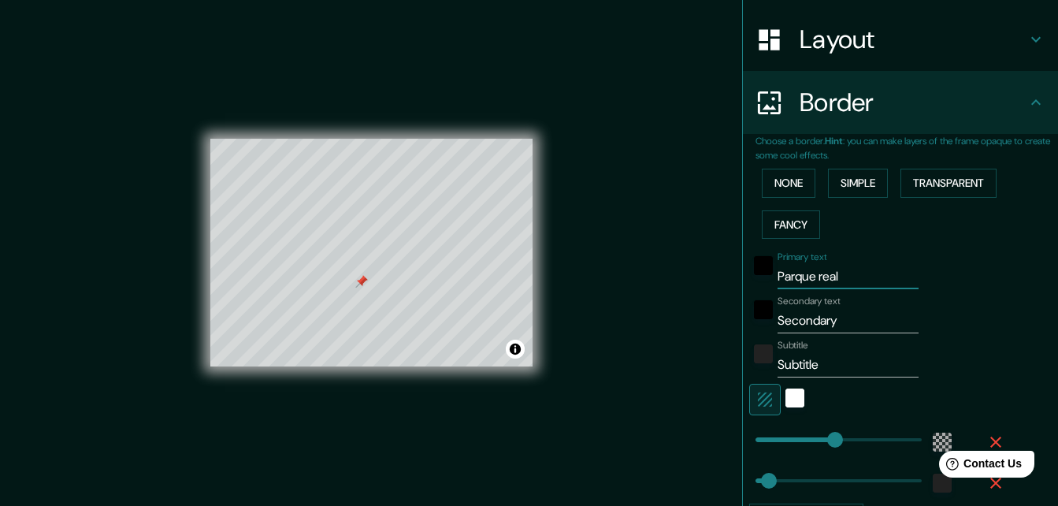
type input "33"
type input "Parque rea"
type input "196"
type input "33"
type input "Parque re"
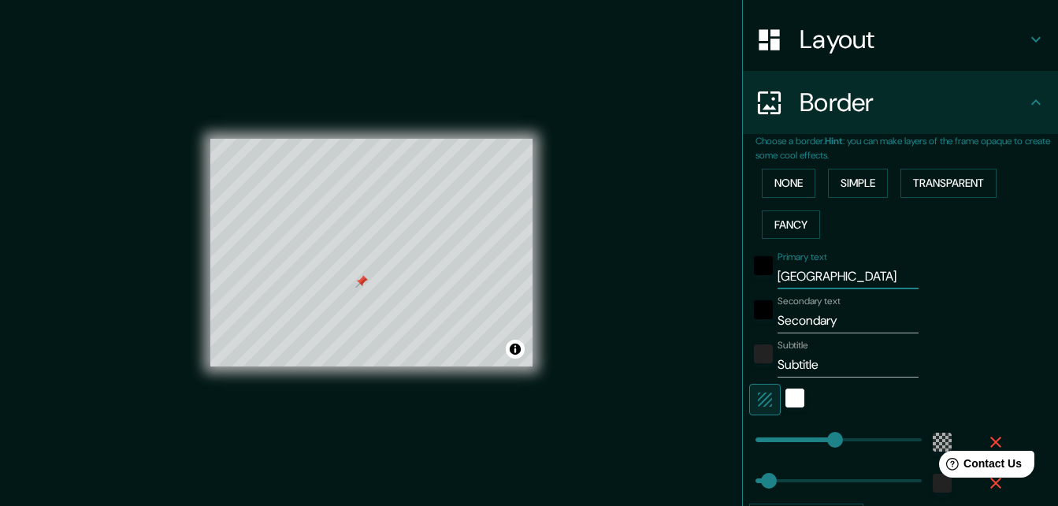
type input "196"
type input "33"
type input "Parque r"
type input "196"
type input "33"
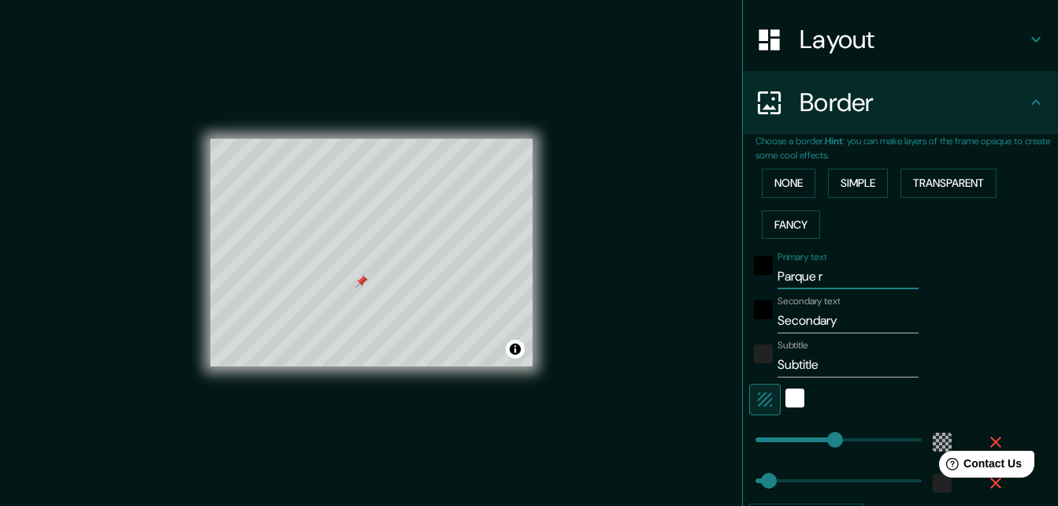
type input "Parque"
type input "196"
type input "33"
type input "Parque"
type input "196"
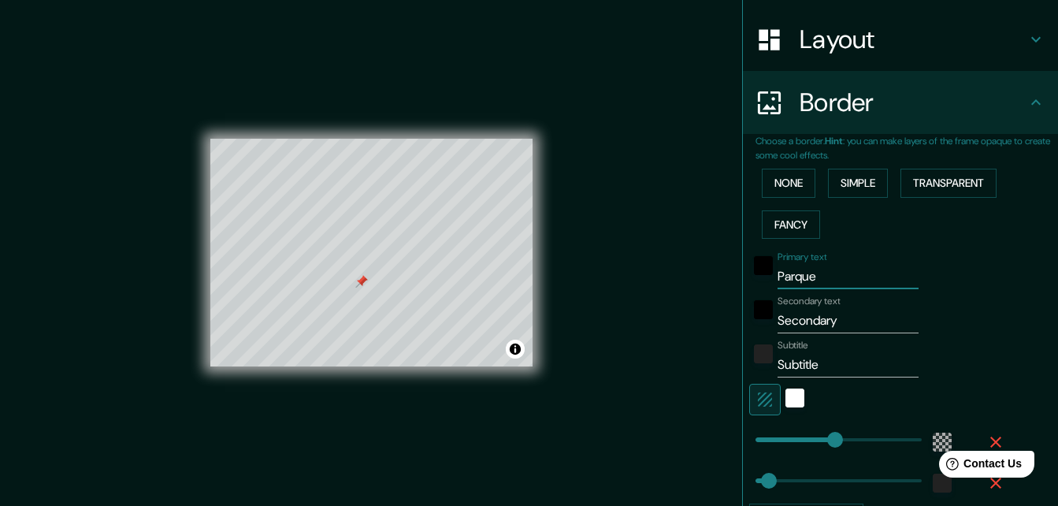
type input "33"
type input "Parqu"
type input "196"
type input "33"
type input "Parq"
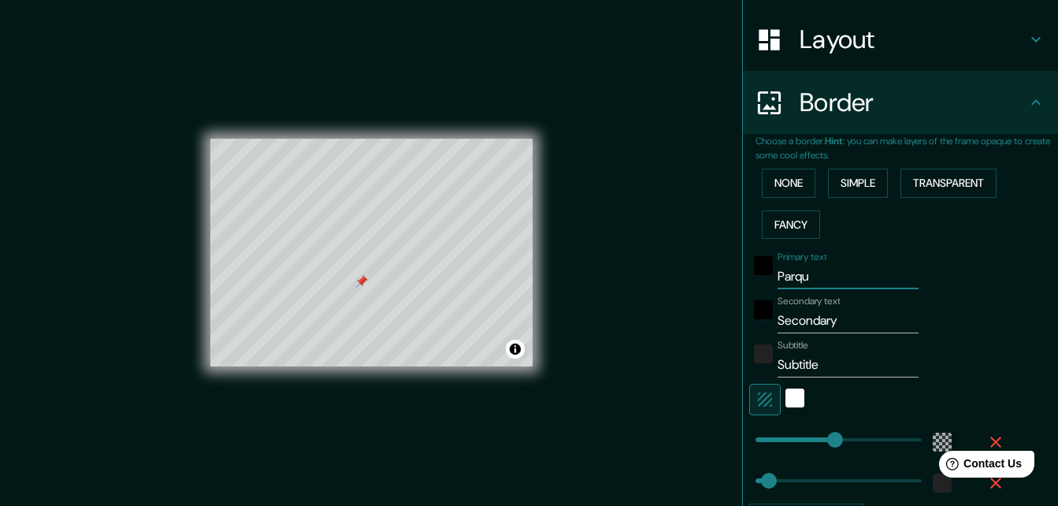
type input "196"
type input "33"
type input "Par"
type input "196"
type input "33"
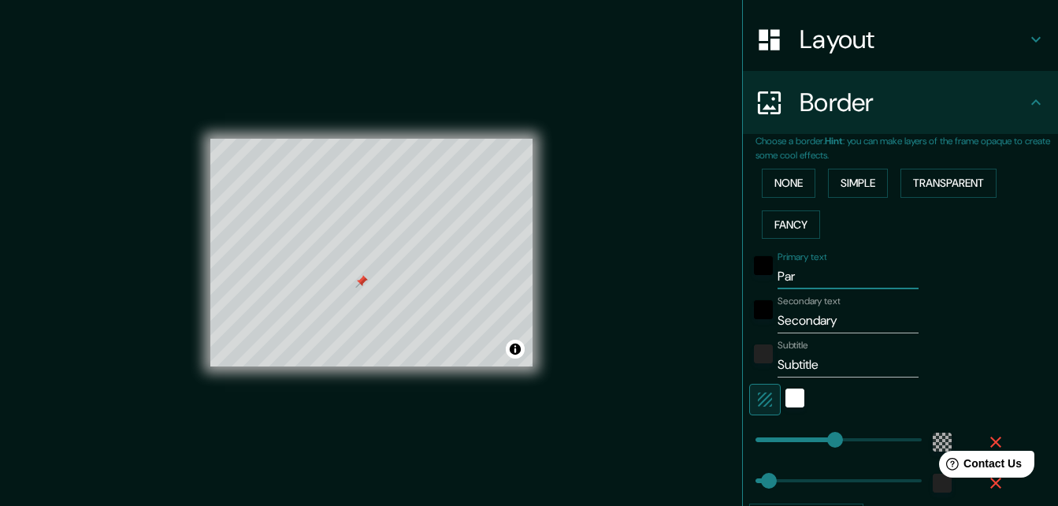
type input "Pa"
type input "196"
type input "33"
type input "P"
type input "196"
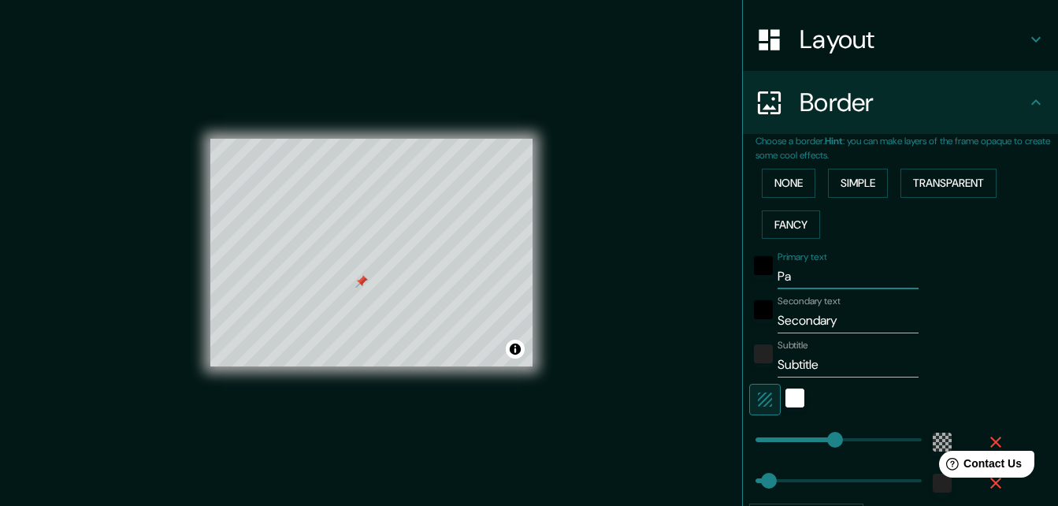
type input "33"
type input "196"
type input "33"
click at [846, 316] on input "Secondary" at bounding box center [848, 320] width 141 height 25
type input "Secondar"
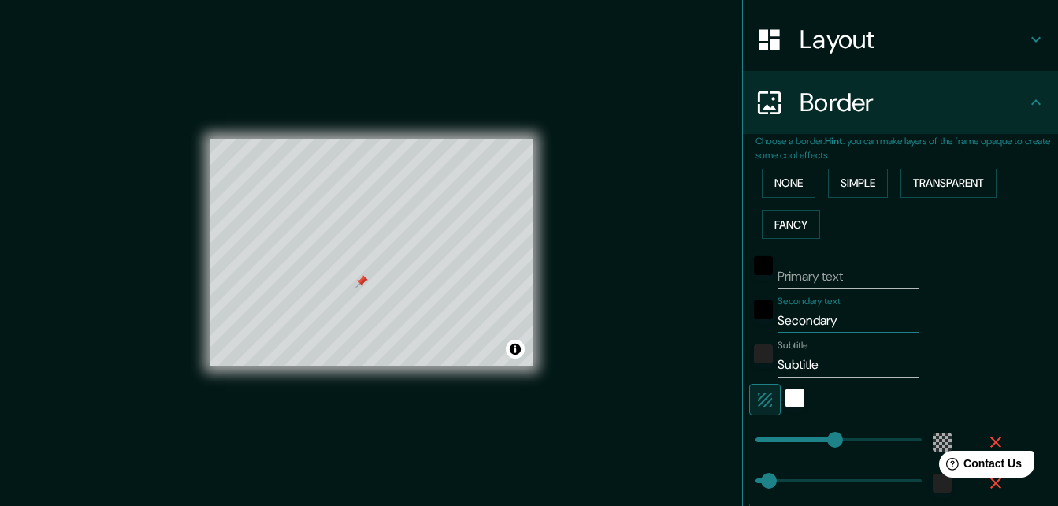
type input "196"
type input "33"
type input "Seconda"
type input "196"
type input "33"
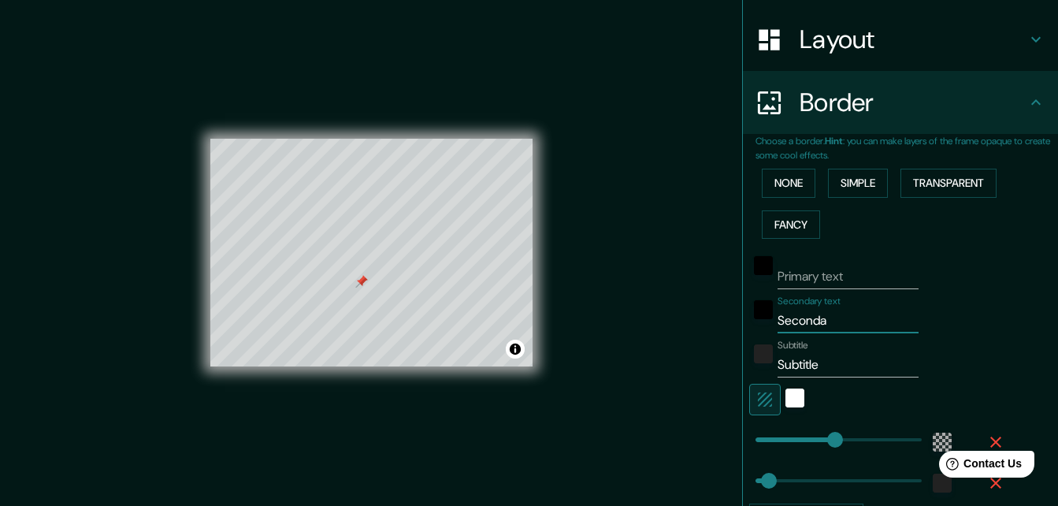
type input "Second"
type input "196"
type input "33"
type input "Secon"
type input "196"
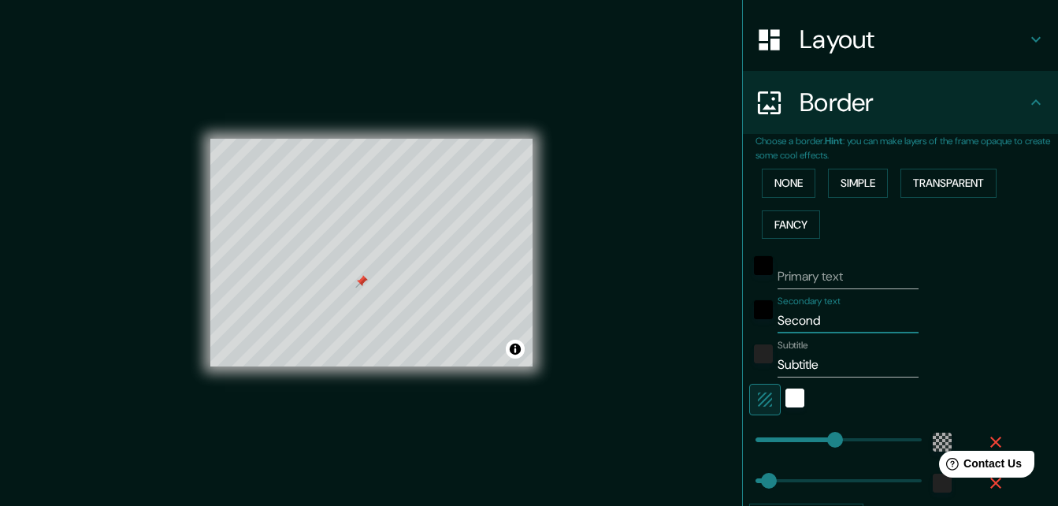
type input "33"
type input "Seco"
type input "196"
type input "33"
type input "Sec"
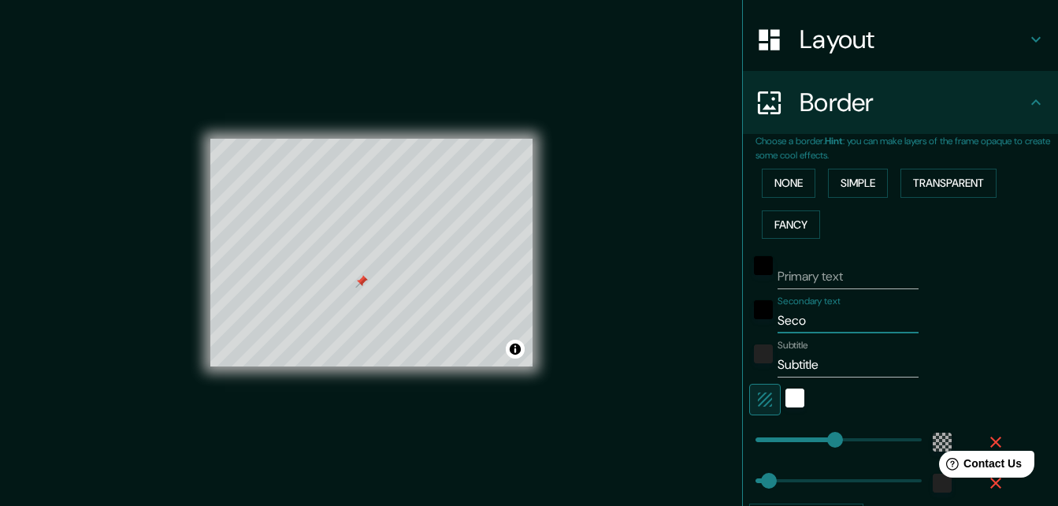
type input "196"
type input "33"
type input "Se"
type input "196"
type input "33"
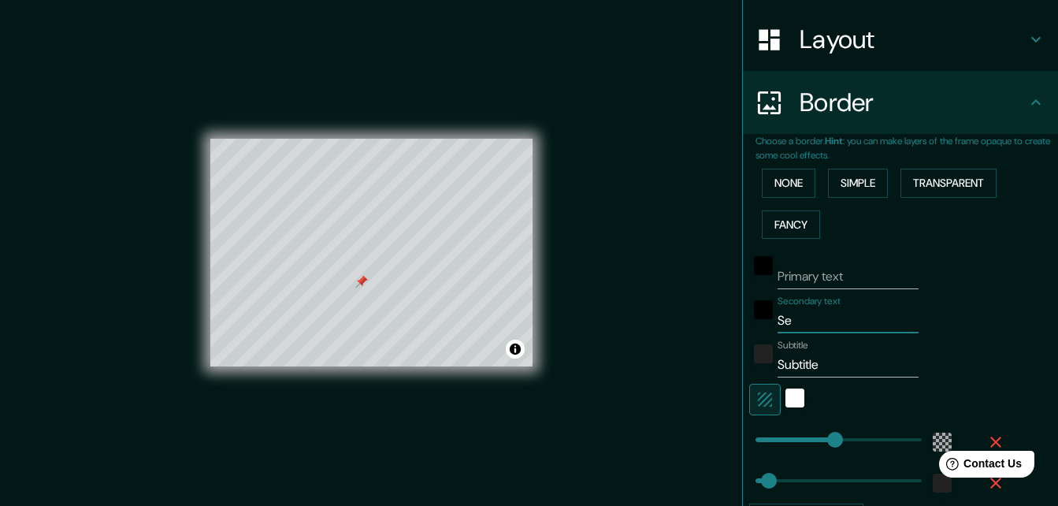
type input "S"
type input "196"
type input "33"
type input "196"
type input "33"
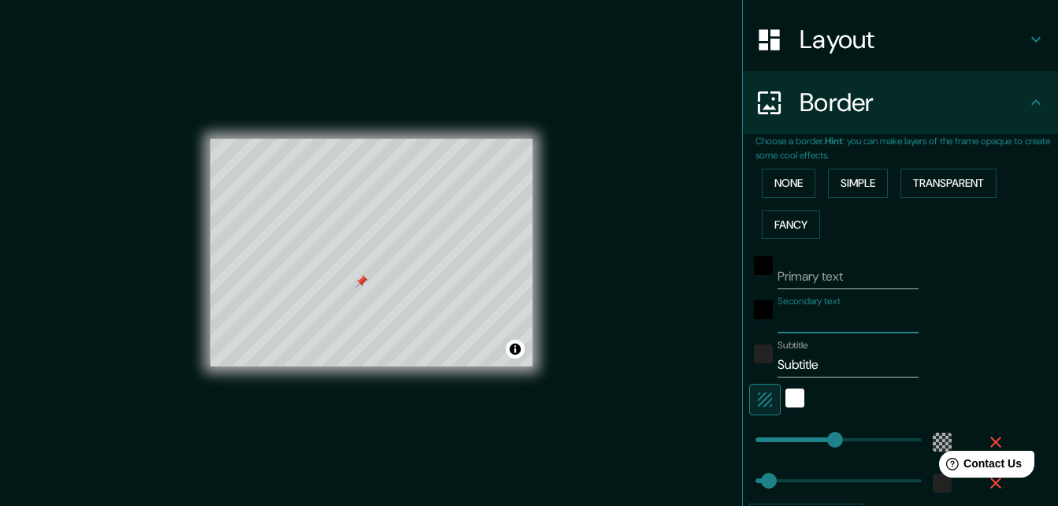
type input "P"
type input "196"
type input "33"
type input "Pa"
type input "196"
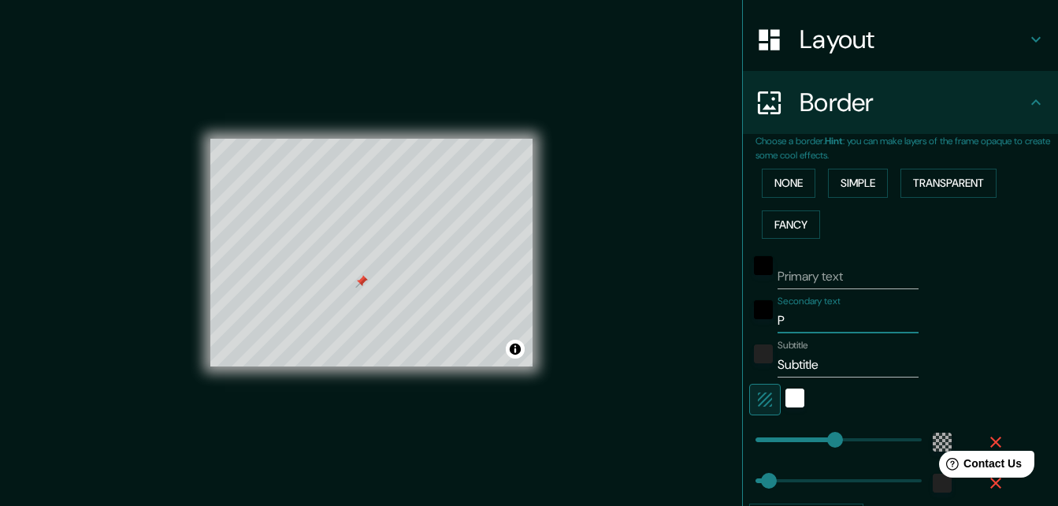
type input "33"
type input "Par"
type input "196"
type input "33"
type input "Parq"
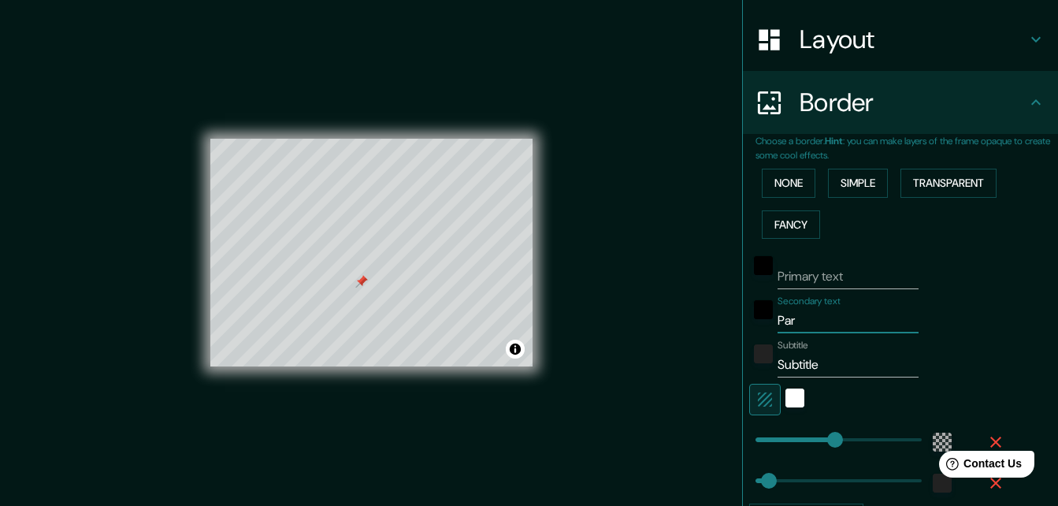
type input "196"
type input "33"
type input "Parqu"
type input "196"
type input "33"
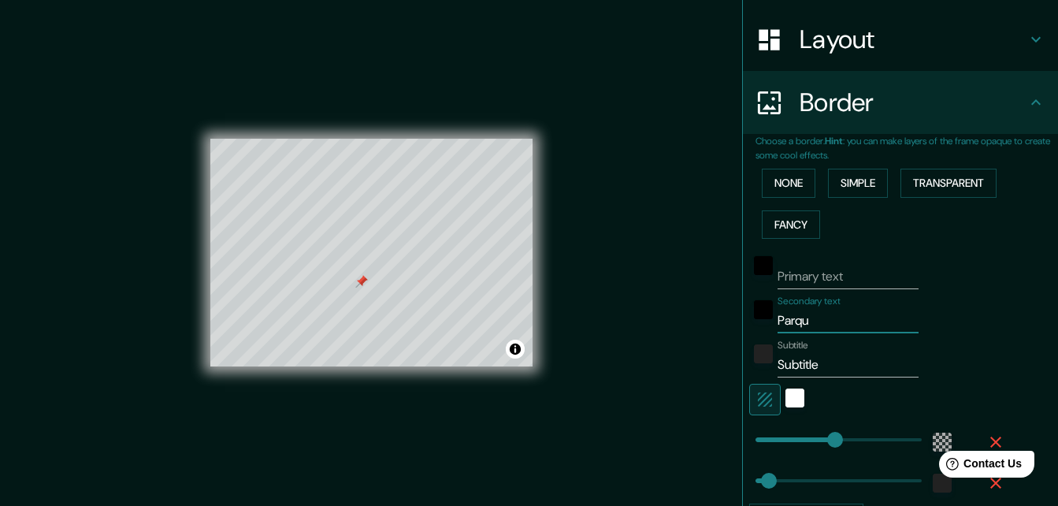
type input "Parque"
type input "196"
type input "33"
type input "Parque"
type input "196"
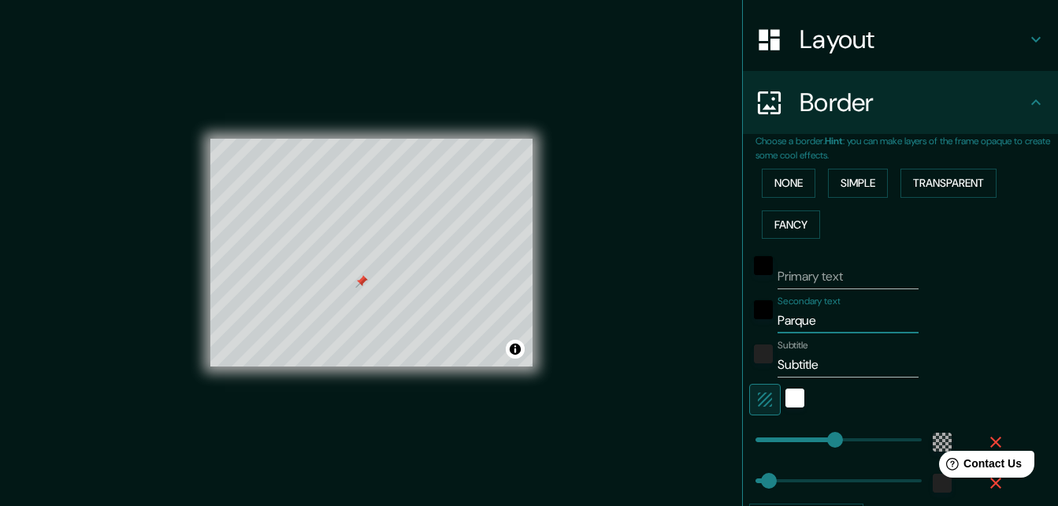
type input "33"
type input "Parque r"
type input "196"
type input "33"
type input "Parque"
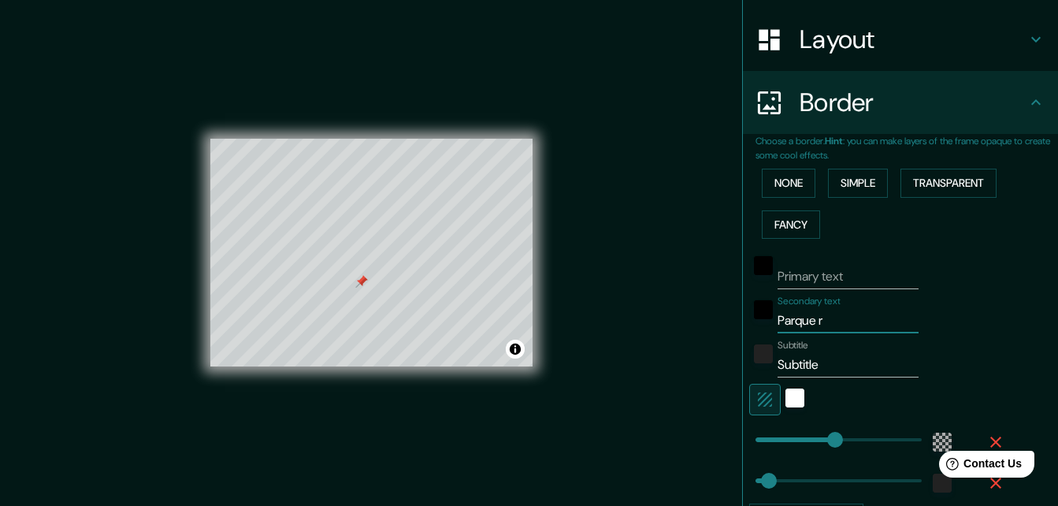
type input "196"
type input "33"
type input "Parque R"
type input "196"
type input "33"
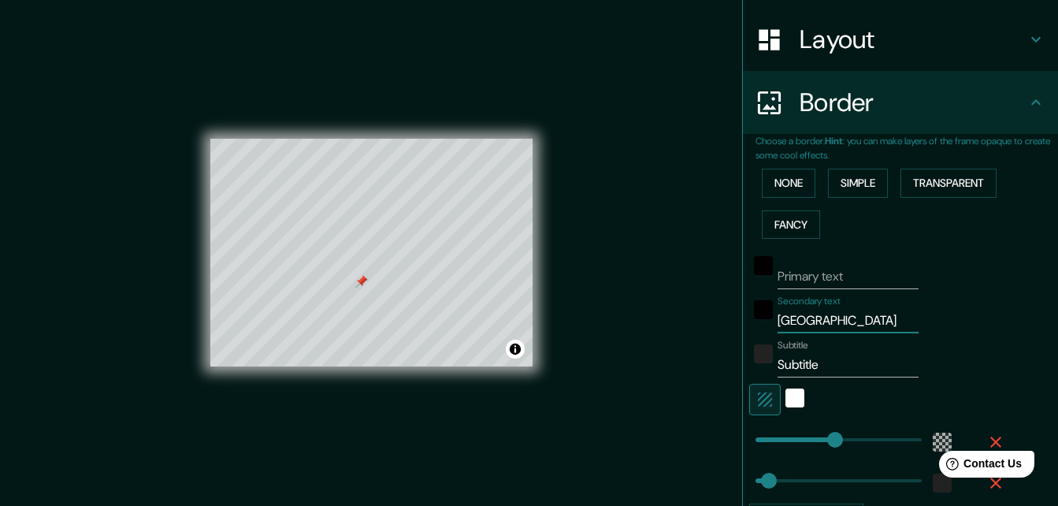
type input "Parque Re"
type input "196"
type input "33"
type input "Parque Rea"
type input "196"
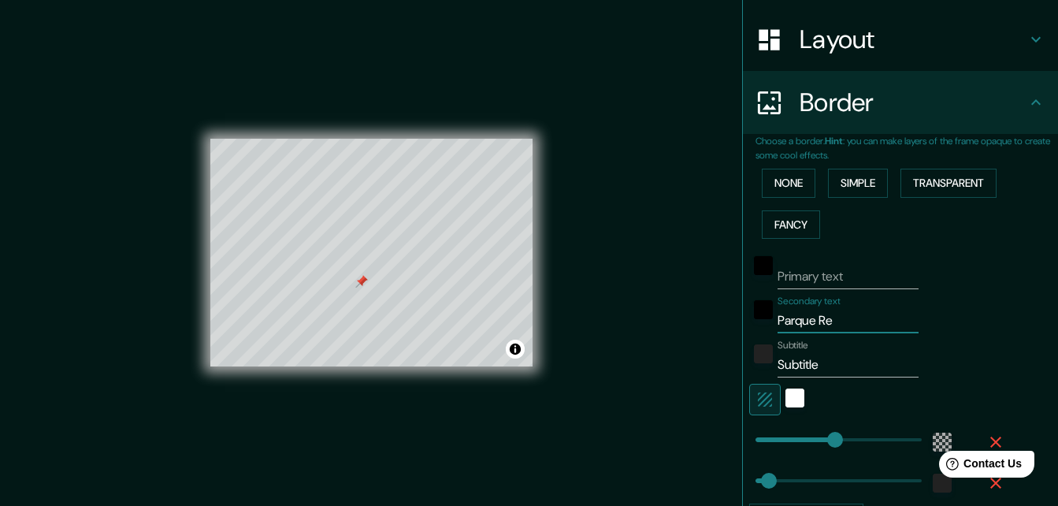
type input "33"
type input "Parque Real"
type input "196"
type input "33"
type input "Parque Real"
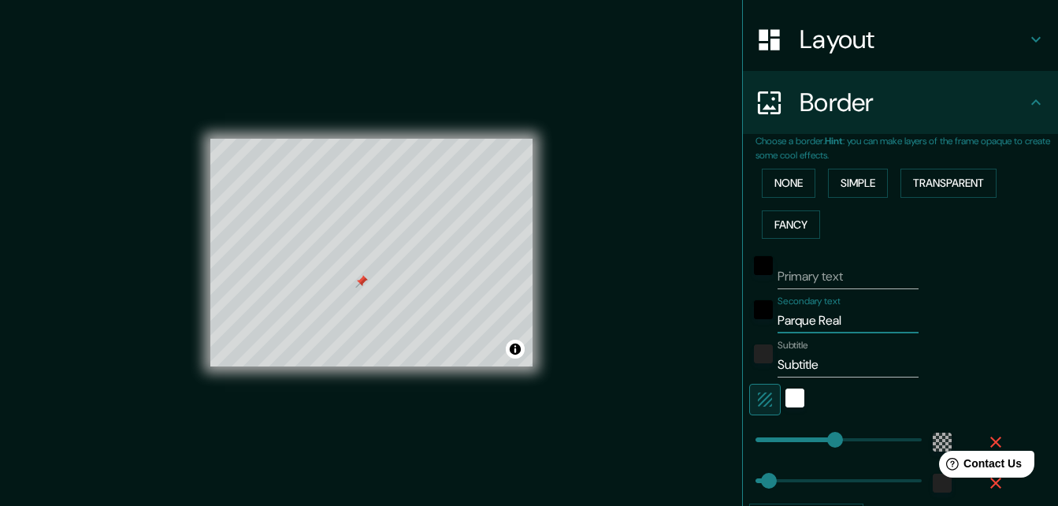
type input "196"
type input "33"
type input "Parque Real d"
type input "196"
type input "33"
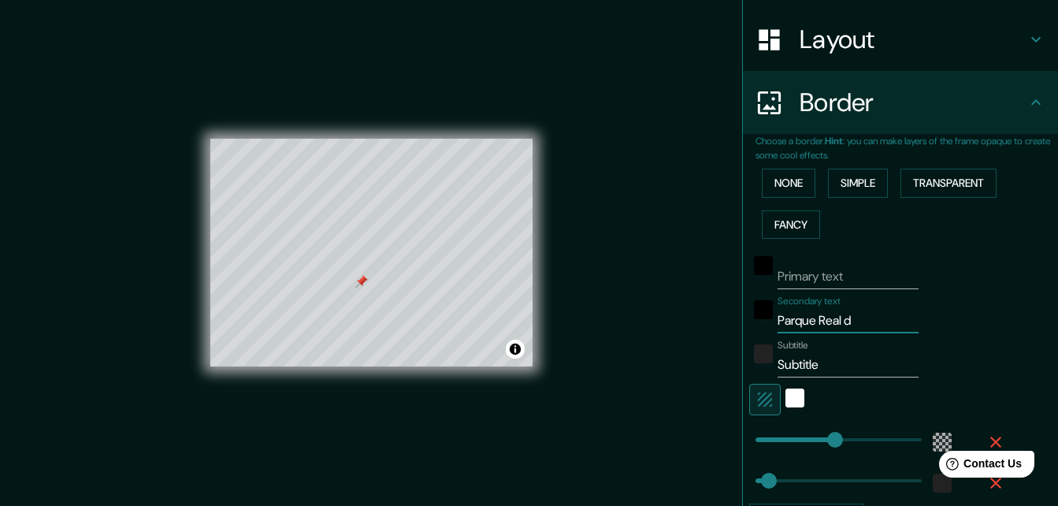
type input "Parque Real de"
type input "196"
type input "33"
type input "Parque Real de"
type input "196"
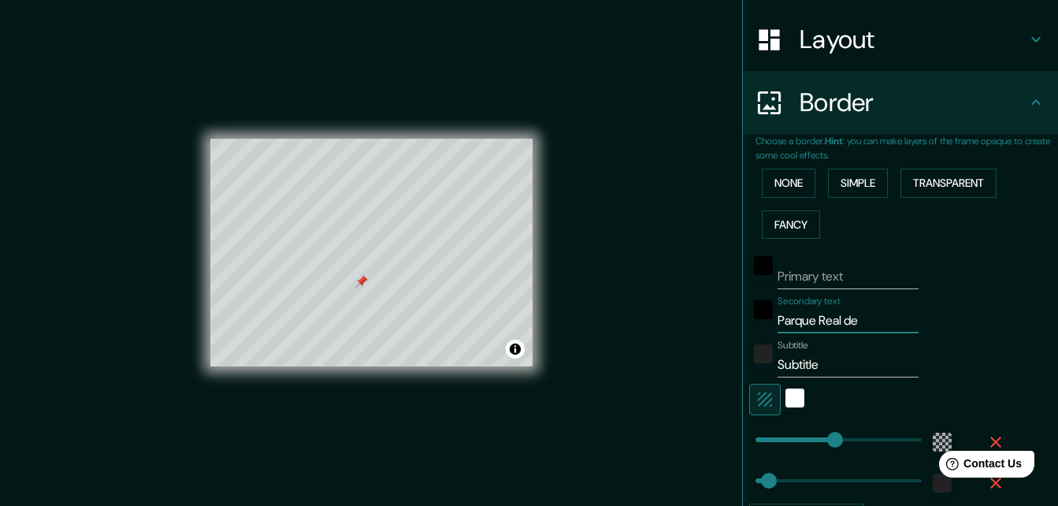
type input "33"
type input "Parque Real de P"
type input "196"
type input "33"
type input "Parque Real de Pe"
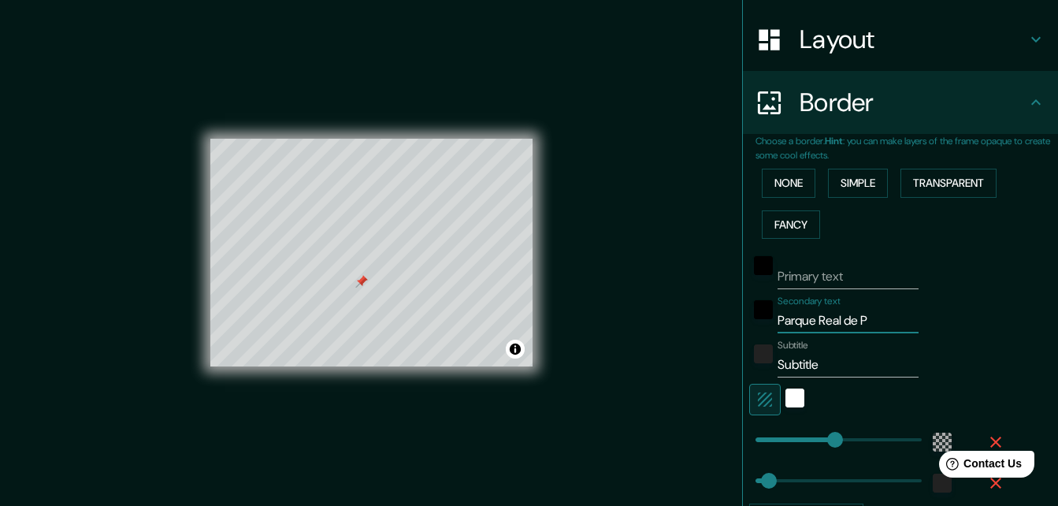
type input "196"
type input "33"
type input "Parque Real de Per"
type input "196"
type input "33"
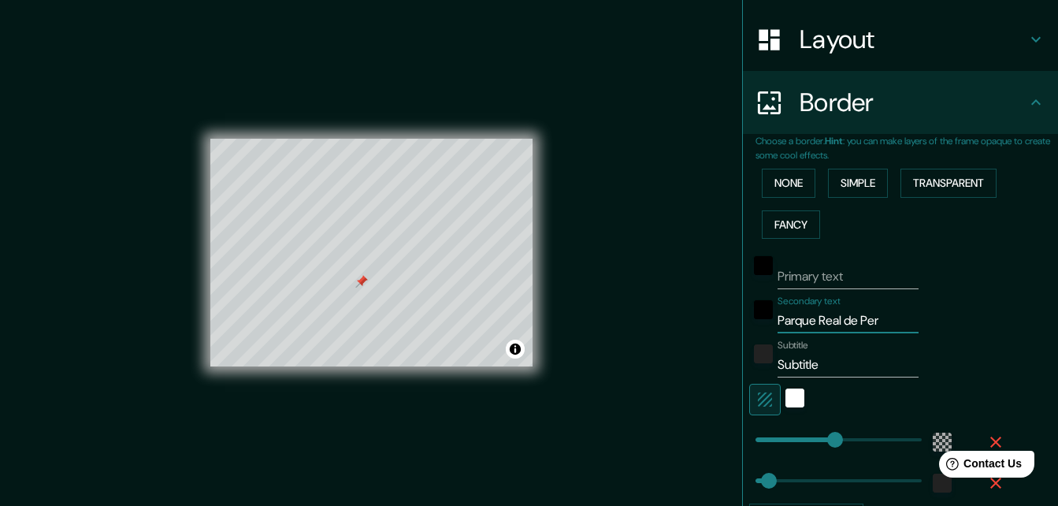
type input "Parque Real de Pere"
type input "196"
type input "33"
type input "Parque Real de Perei"
type input "196"
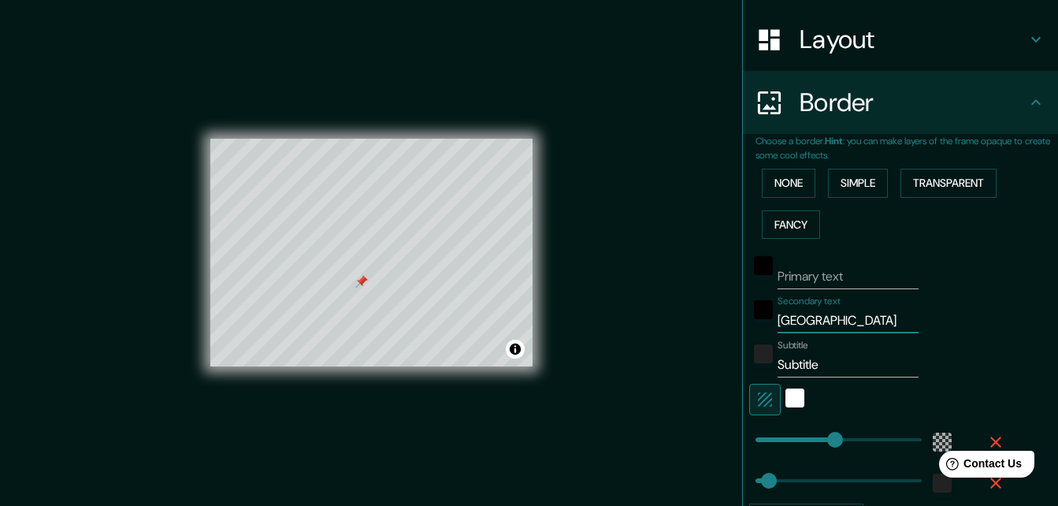
type input "33"
type input "Parque Real de Pereir"
type input "196"
type input "33"
type input "Parque Real de Pereira"
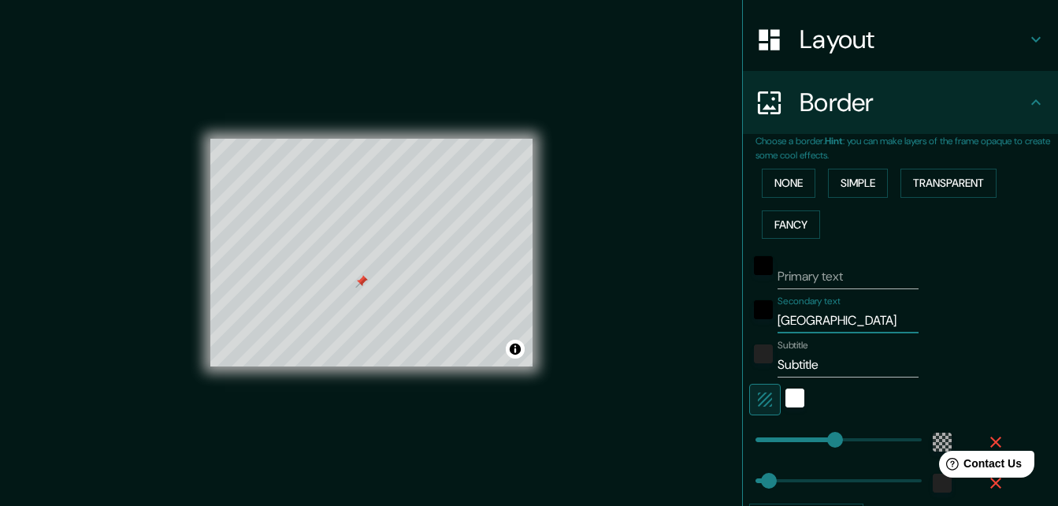
type input "196"
type input "33"
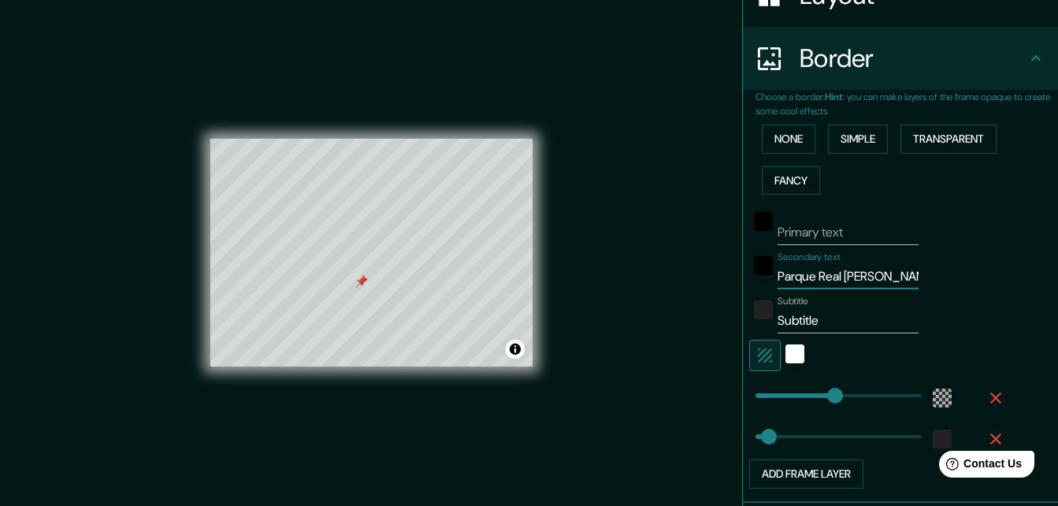
scroll to position [312, 0]
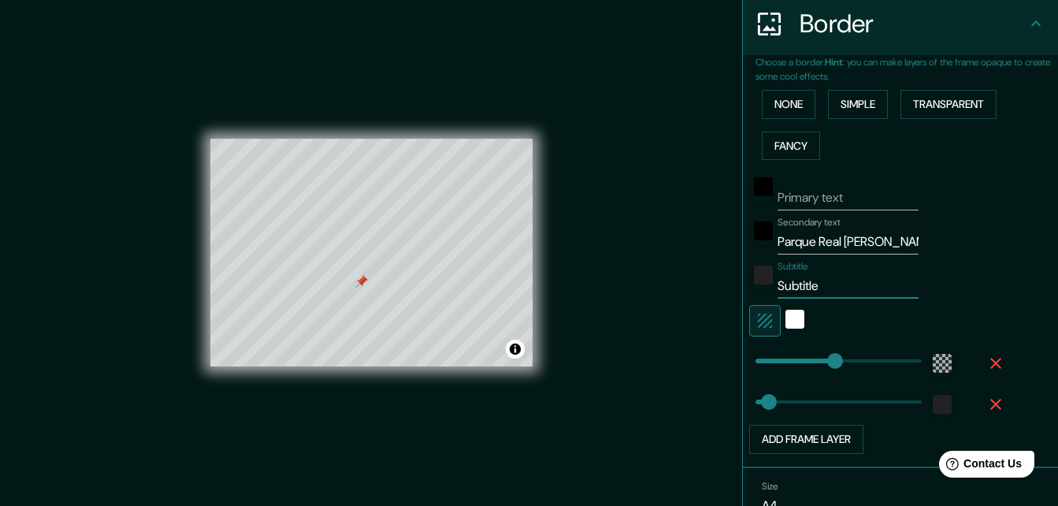
click at [810, 280] on input "Subtitle" at bounding box center [848, 285] width 141 height 25
click at [785, 320] on div "white" at bounding box center [794, 319] width 19 height 19
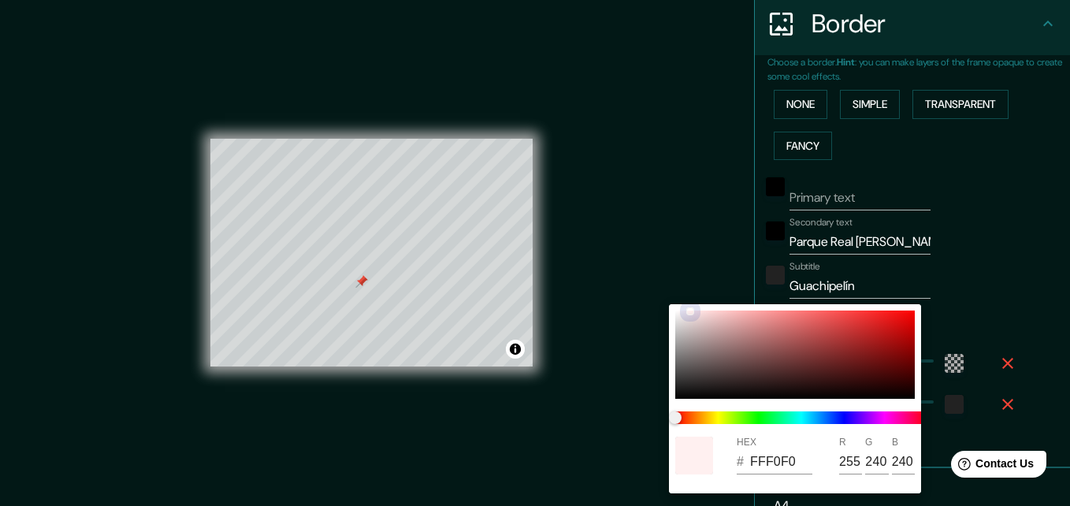
drag, startPoint x: 887, startPoint y: 332, endPoint x: 689, endPoint y: 301, distance: 200.2
click at [689, 301] on div "HEX # FFF0F0 R 255 G 240 B 240" at bounding box center [535, 253] width 1070 height 506
drag, startPoint x: 687, startPoint y: 306, endPoint x: 642, endPoint y: 310, distance: 45.1
click at [642, 310] on div "HEX # FFF0F0 R 255 G 240 B 240" at bounding box center [535, 253] width 1070 height 506
drag, startPoint x: 690, startPoint y: 311, endPoint x: 659, endPoint y: 288, distance: 38.8
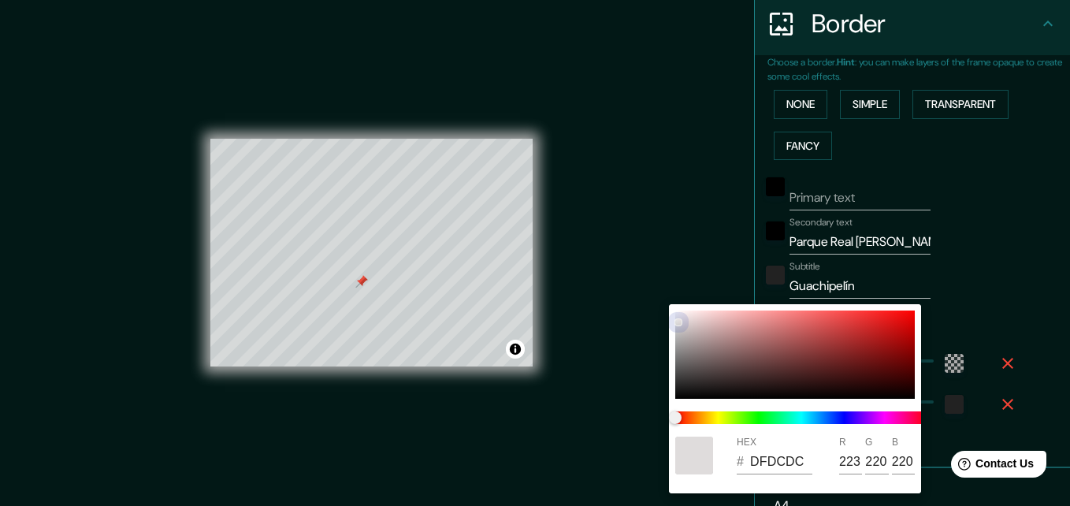
click at [659, 288] on div "HEX # DFDCDC R 223 G 220 B 220" at bounding box center [535, 253] width 1070 height 506
drag, startPoint x: 677, startPoint y: 325, endPoint x: 668, endPoint y: 327, distance: 9.7
click at [668, 327] on div "HEX # FFFFFF R 255 G 255 B 255" at bounding box center [535, 253] width 1070 height 506
click at [677, 321] on div at bounding box center [678, 321] width 6 height 6
click at [682, 231] on div at bounding box center [535, 253] width 1070 height 506
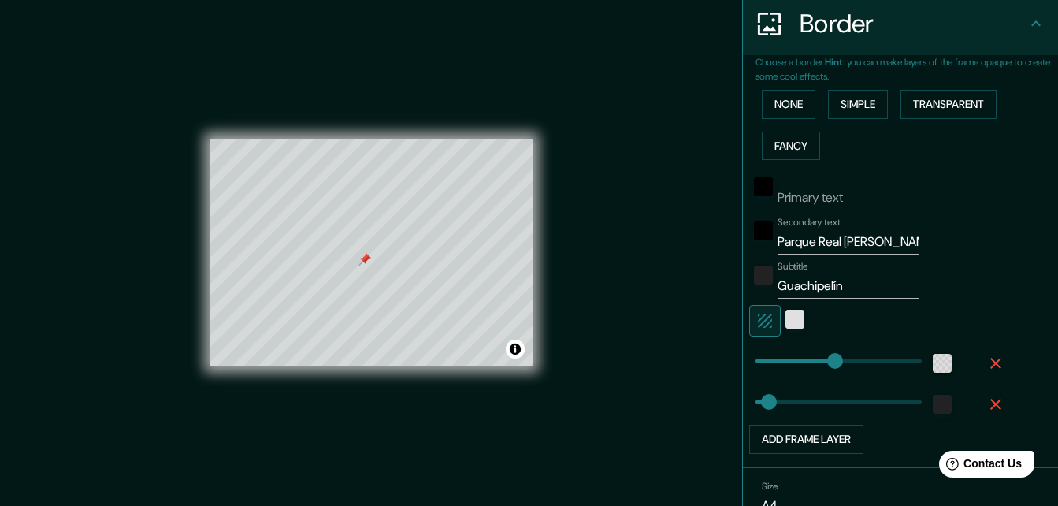
scroll to position [391, 0]
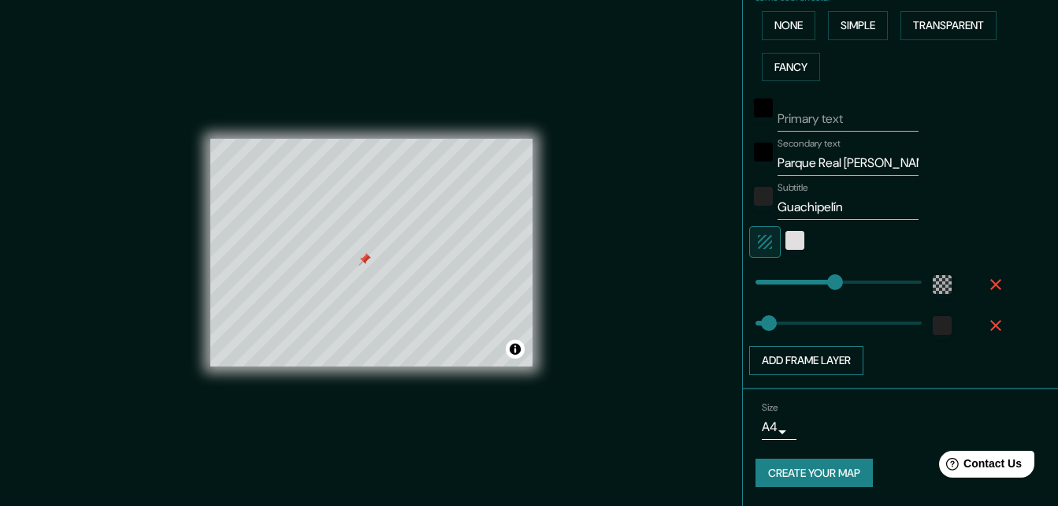
click at [840, 361] on button "Add frame layer" at bounding box center [806, 360] width 114 height 29
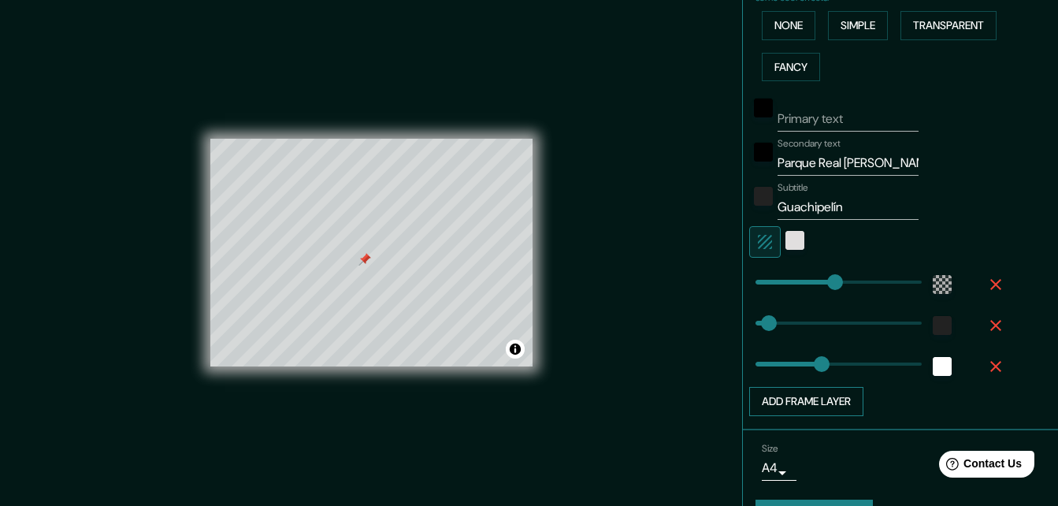
click at [816, 402] on button "Add frame layer" at bounding box center [806, 401] width 114 height 29
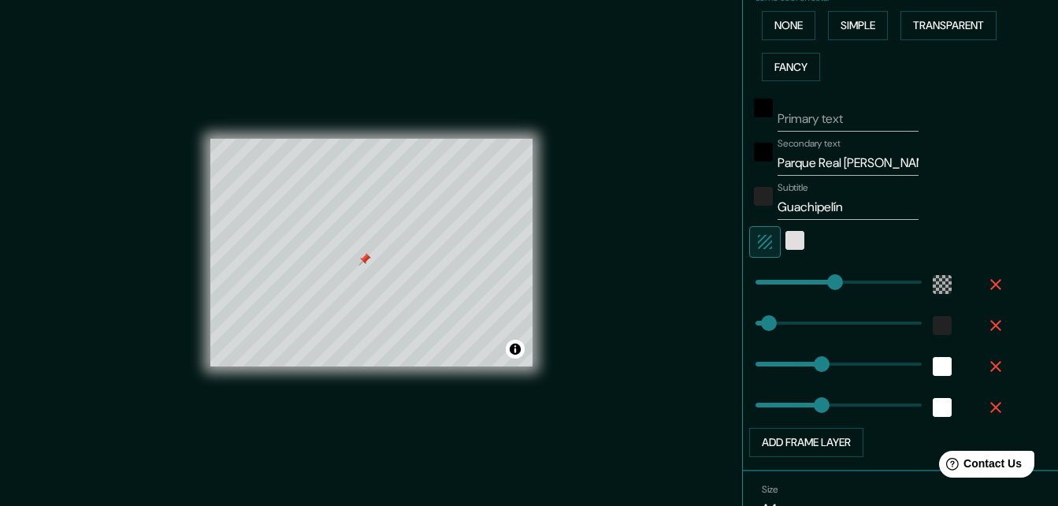
click at [990, 369] on icon "button" at bounding box center [995, 366] width 11 height 11
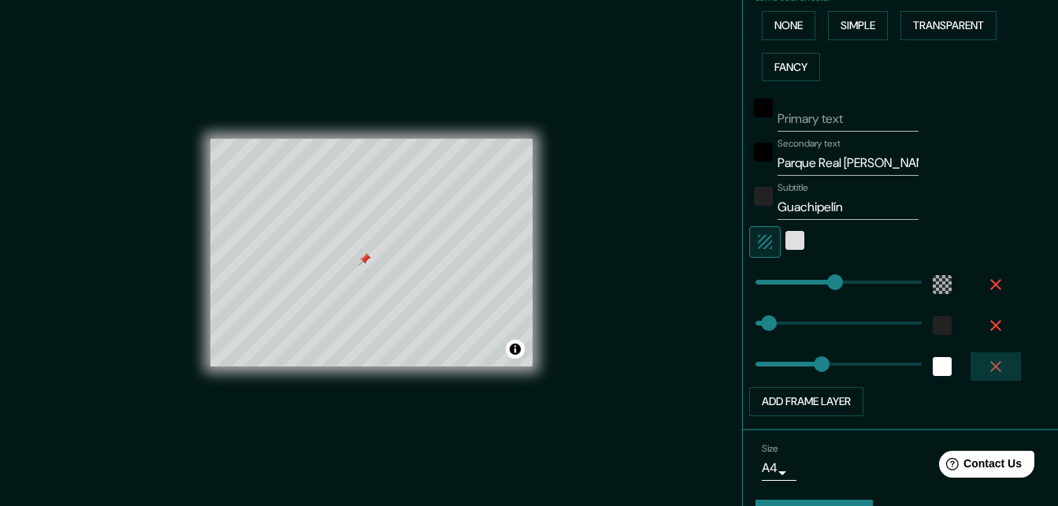
click at [986, 368] on icon "button" at bounding box center [995, 366] width 19 height 19
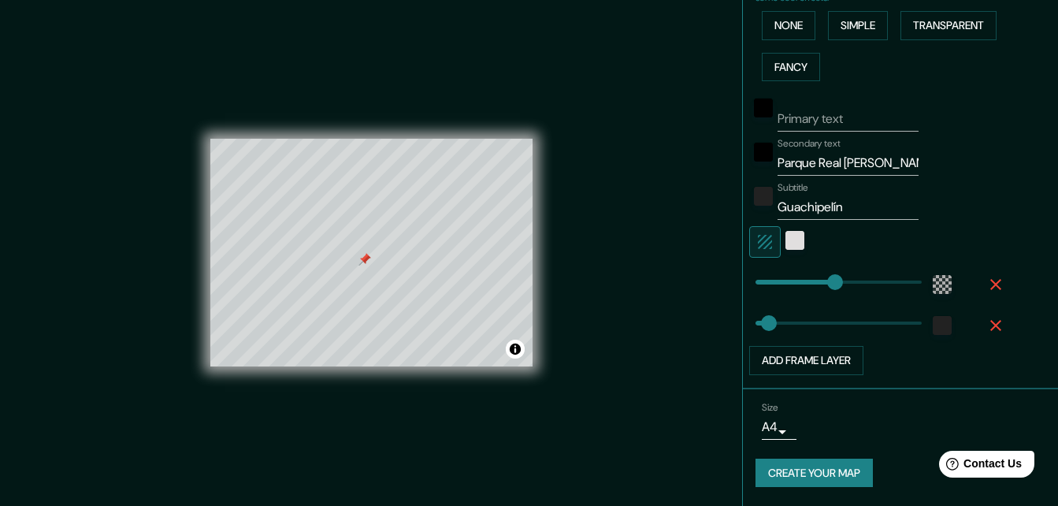
scroll to position [25, 0]
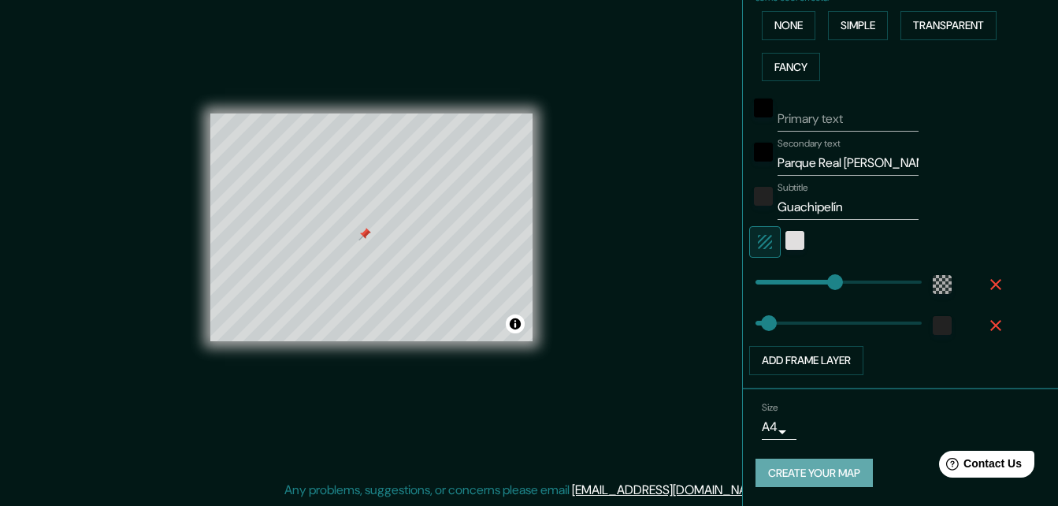
click at [784, 473] on button "Create your map" at bounding box center [813, 472] width 117 height 29
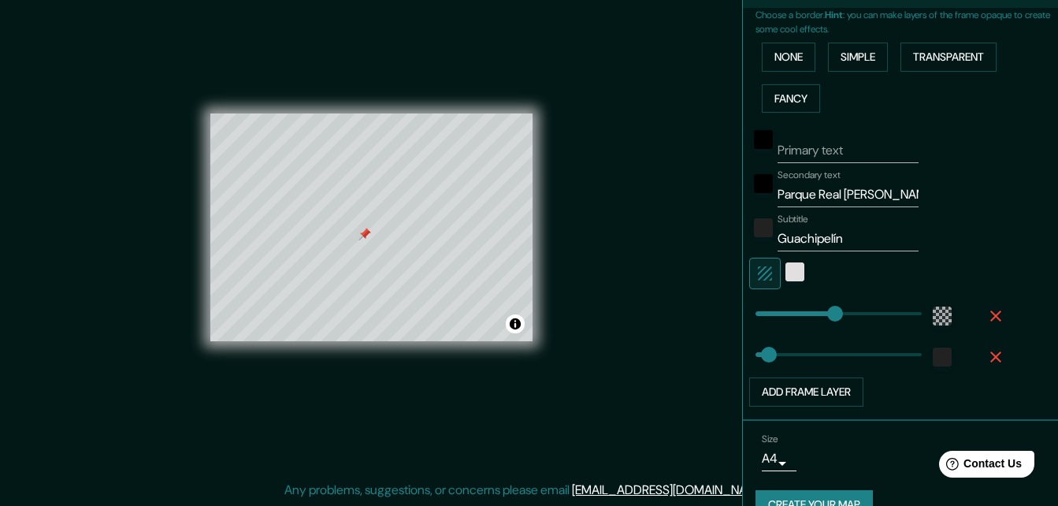
scroll to position [391, 0]
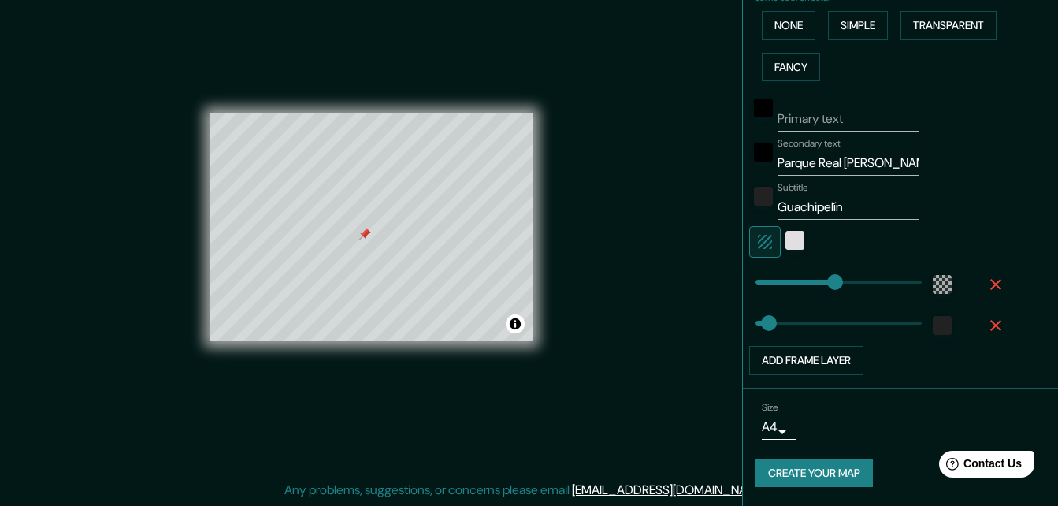
click at [814, 464] on button "Create your map" at bounding box center [813, 472] width 117 height 29
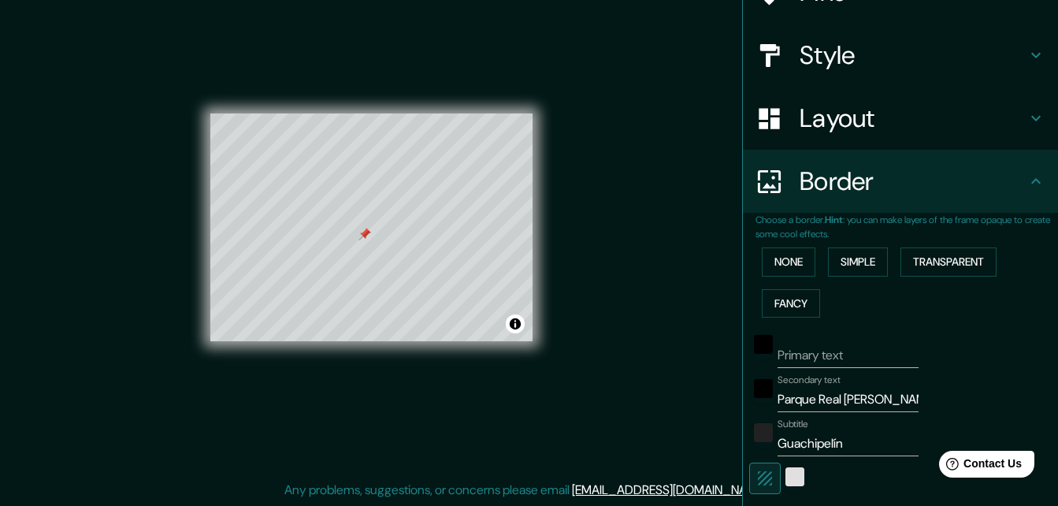
scroll to position [0, 0]
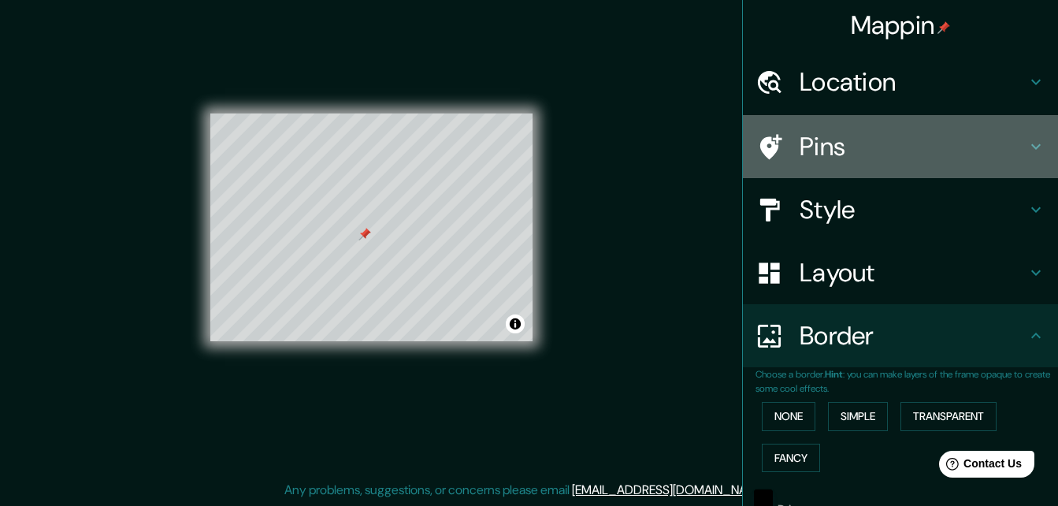
click at [827, 153] on h4 "Pins" at bounding box center [913, 147] width 227 height 32
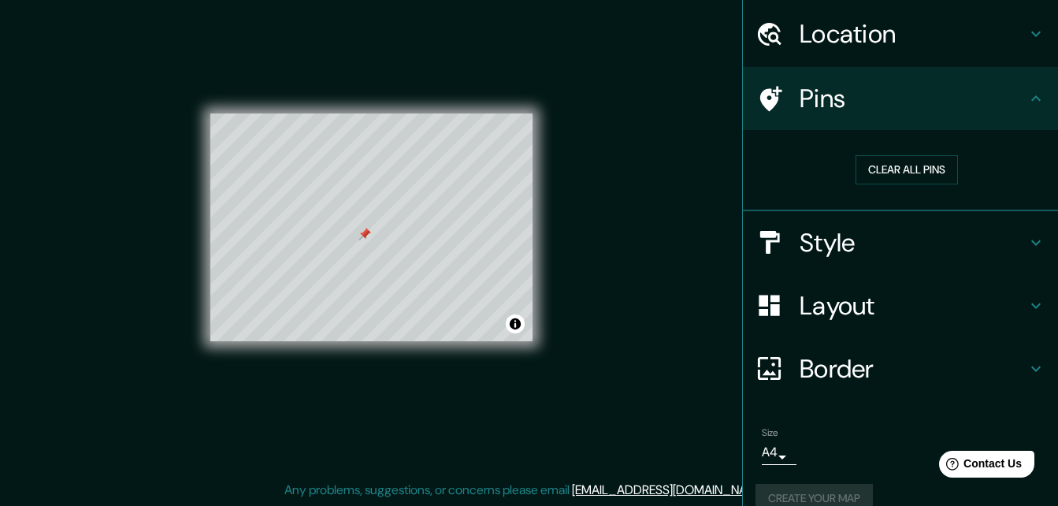
scroll to position [73, 0]
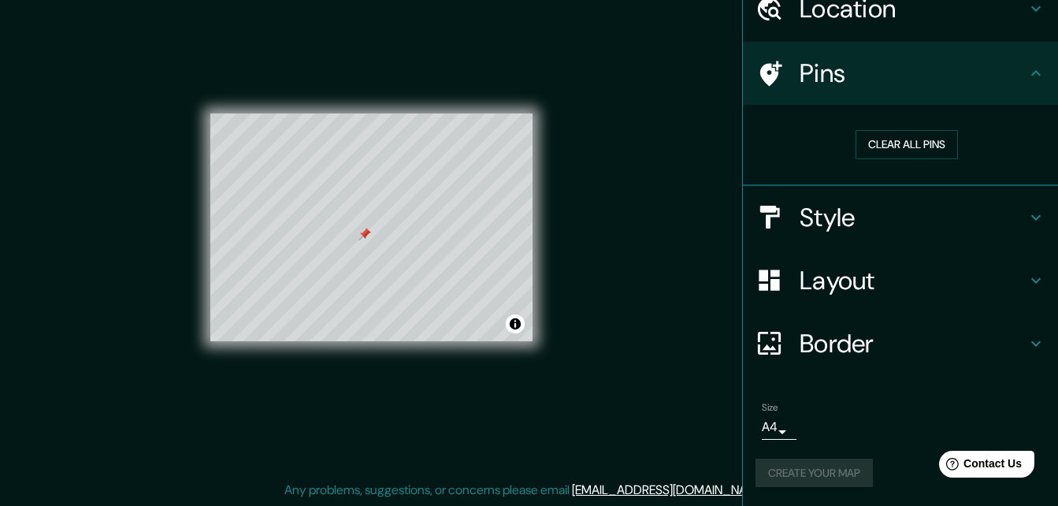
click at [815, 344] on h4 "Border" at bounding box center [913, 344] width 227 height 32
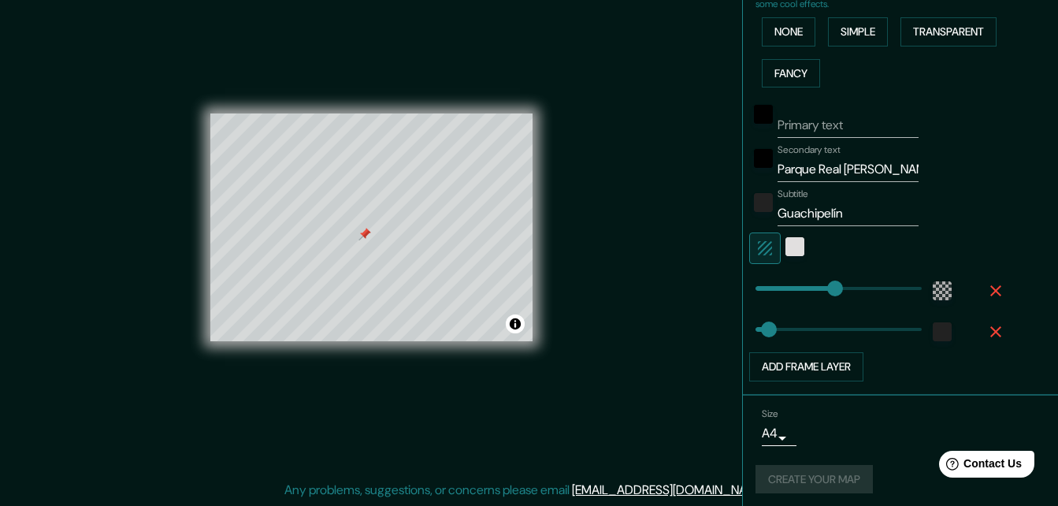
scroll to position [391, 0]
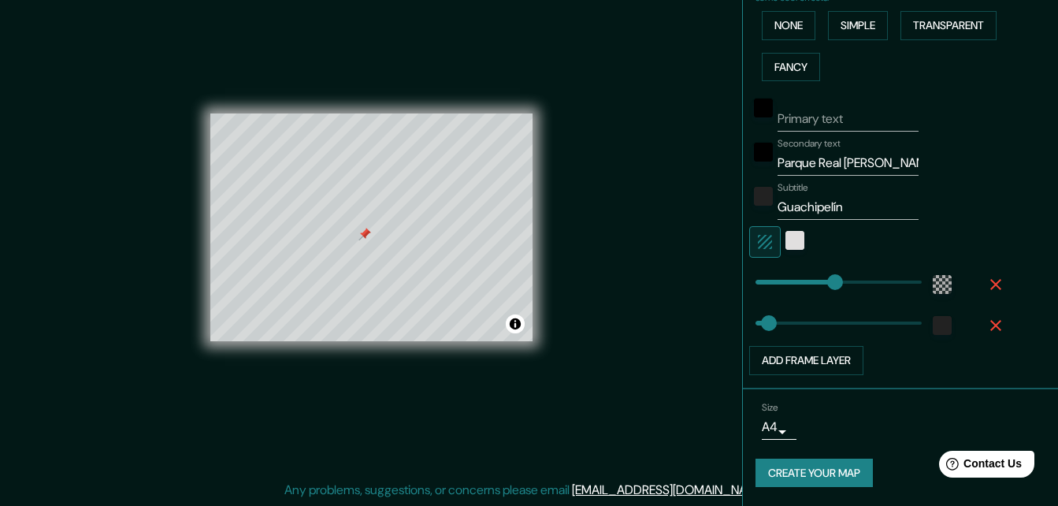
click at [835, 469] on button "Create your map" at bounding box center [813, 472] width 117 height 29
click at [513, 323] on button "Toggle attribution" at bounding box center [515, 323] width 19 height 19
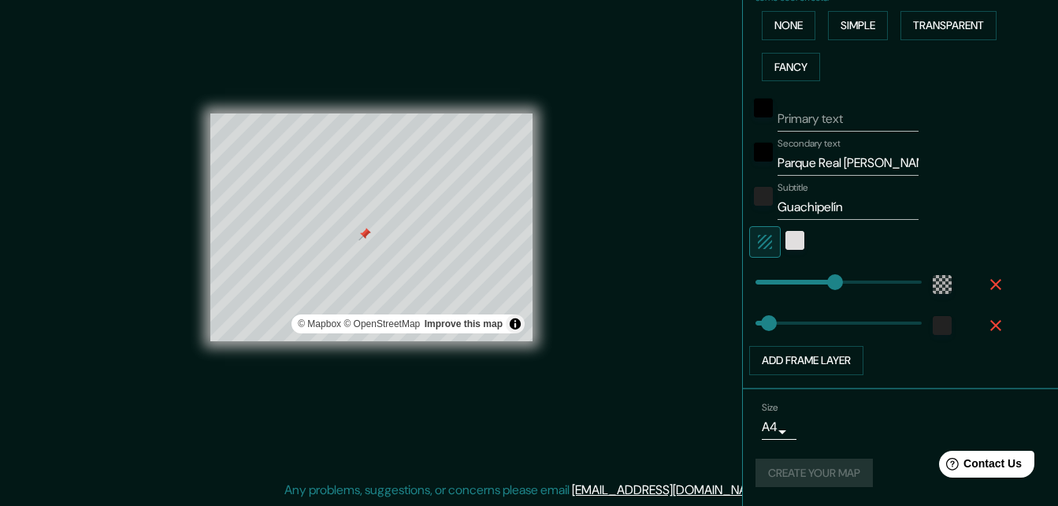
click at [803, 464] on div "Create your map" at bounding box center [900, 472] width 290 height 29
click at [515, 330] on button "Toggle attribution" at bounding box center [515, 323] width 19 height 19
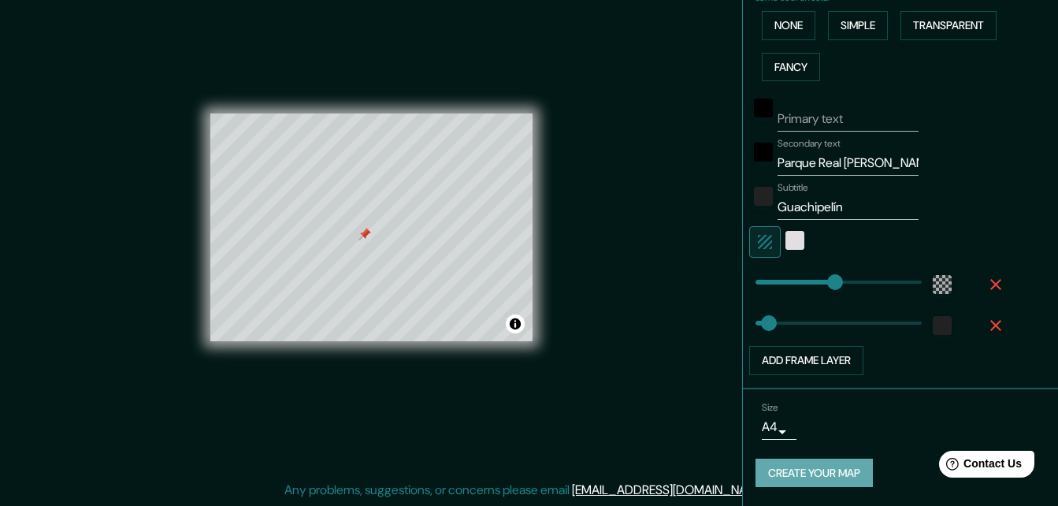
click at [793, 474] on button "Create your map" at bounding box center [813, 472] width 117 height 29
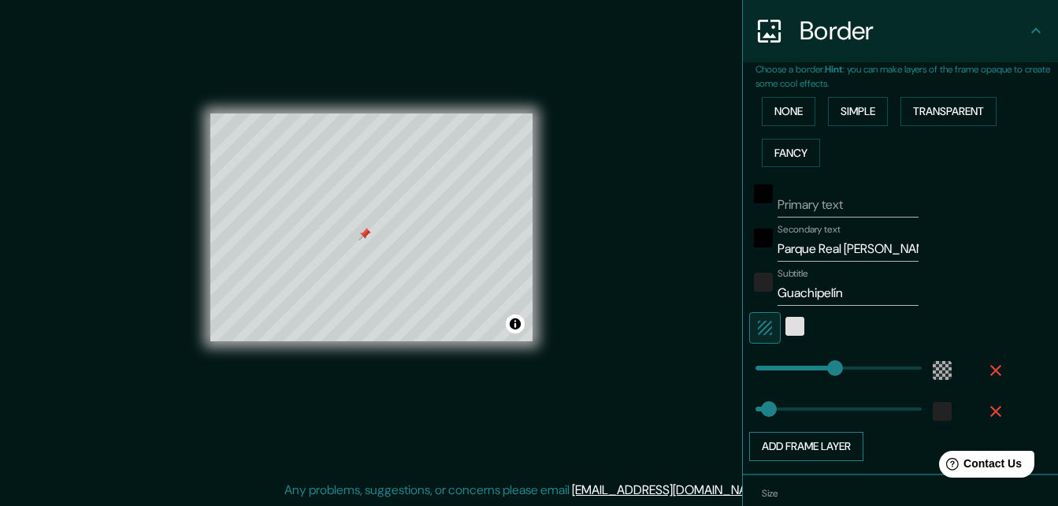
scroll to position [233, 0]
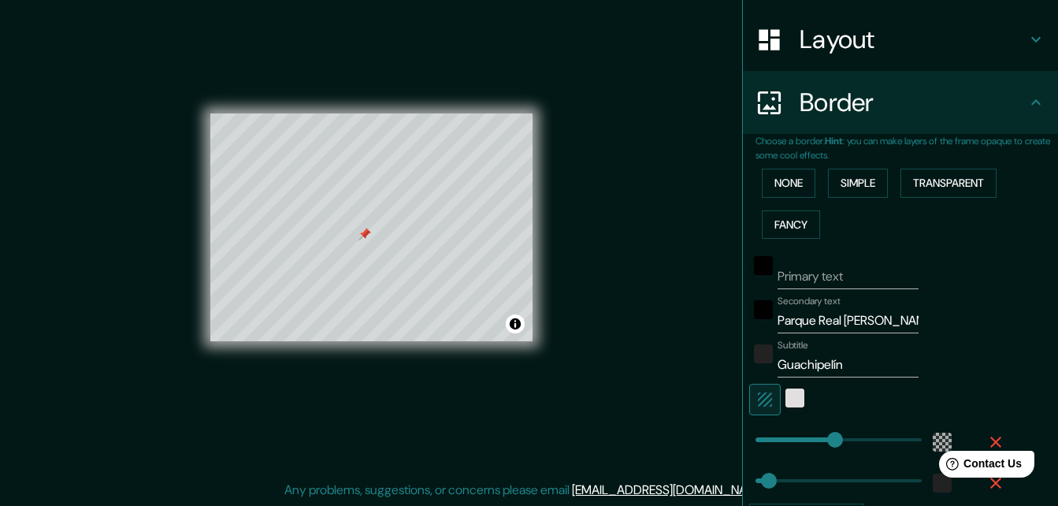
click at [802, 277] on input "Primary text" at bounding box center [848, 276] width 141 height 25
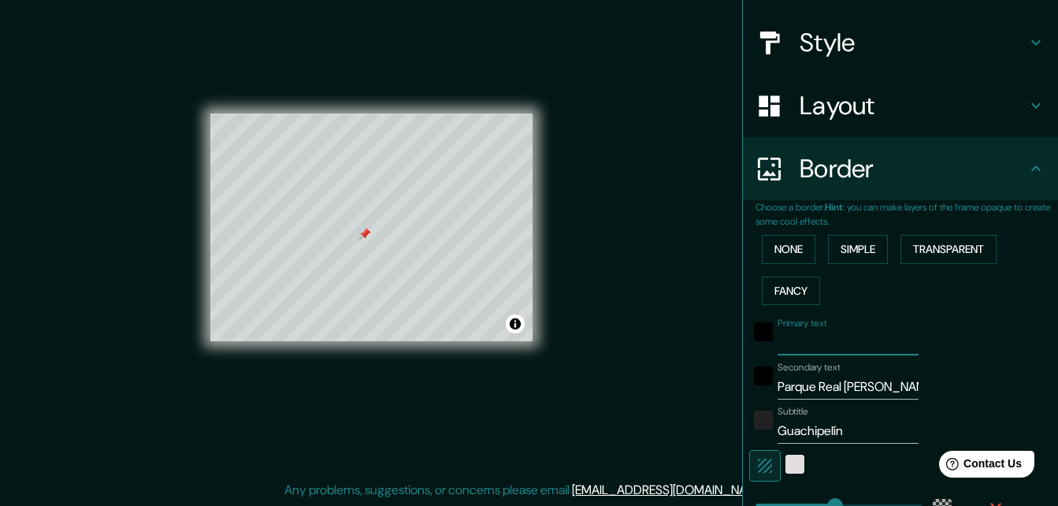
scroll to position [76, 0]
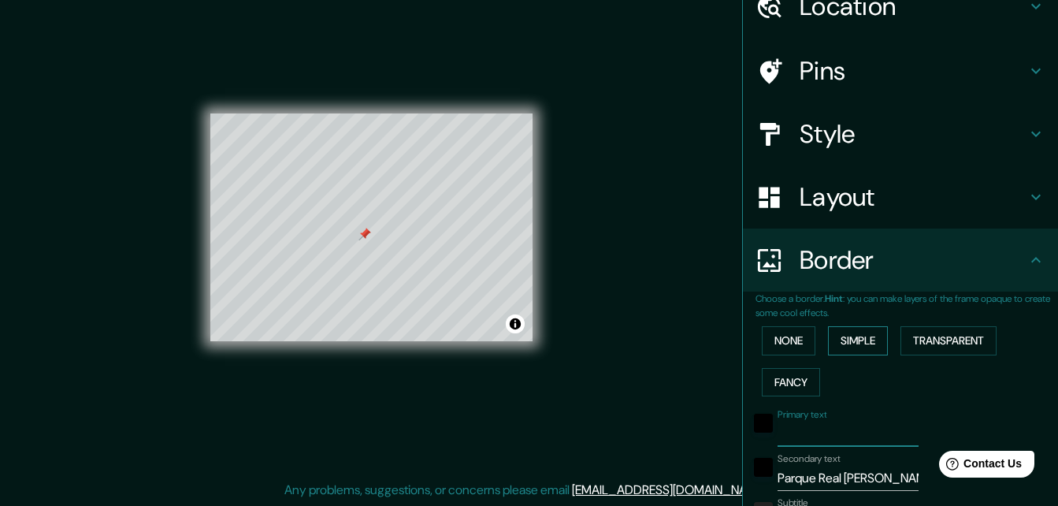
click at [834, 342] on button "Simple" at bounding box center [858, 340] width 60 height 29
click at [922, 332] on button "Transparent" at bounding box center [948, 340] width 96 height 29
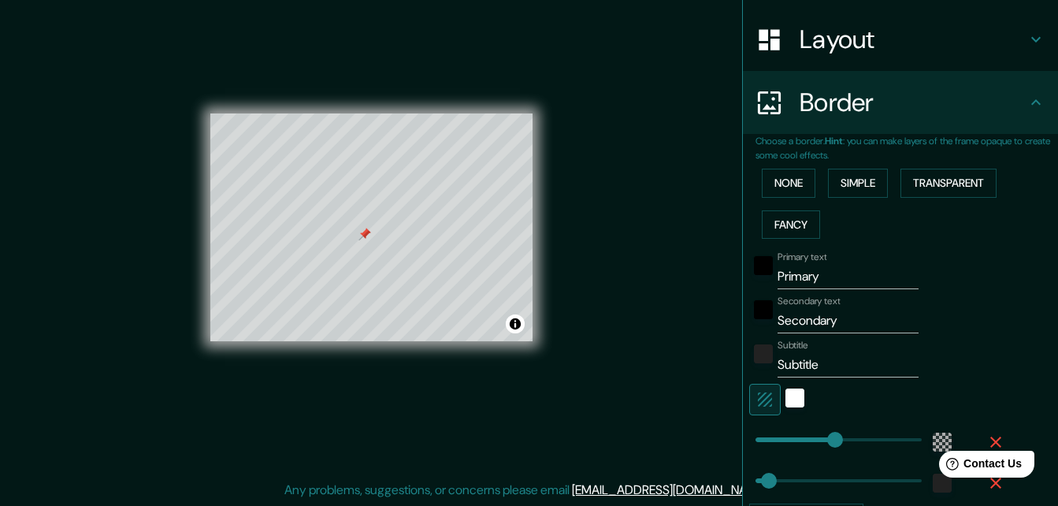
scroll to position [312, 0]
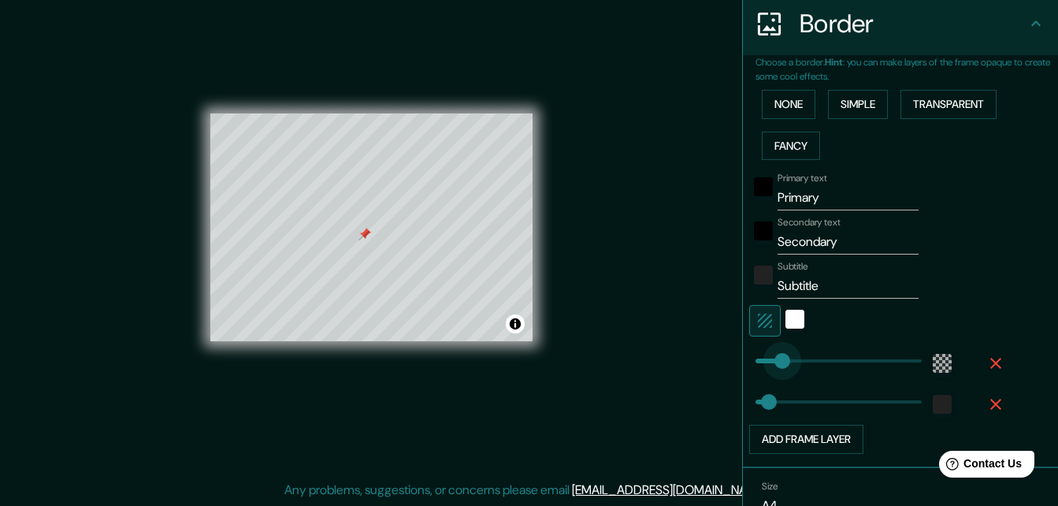
drag, startPoint x: 822, startPoint y: 368, endPoint x: 770, endPoint y: 368, distance: 52.0
drag, startPoint x: 772, startPoint y: 358, endPoint x: 796, endPoint y: 358, distance: 24.4
drag, startPoint x: 811, startPoint y: 358, endPoint x: 827, endPoint y: 358, distance: 16.5
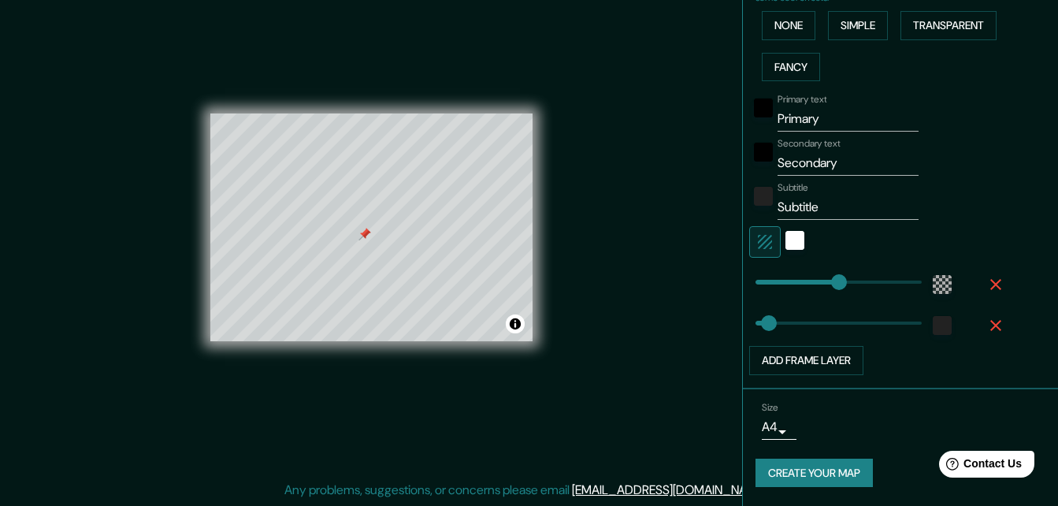
scroll to position [233, 0]
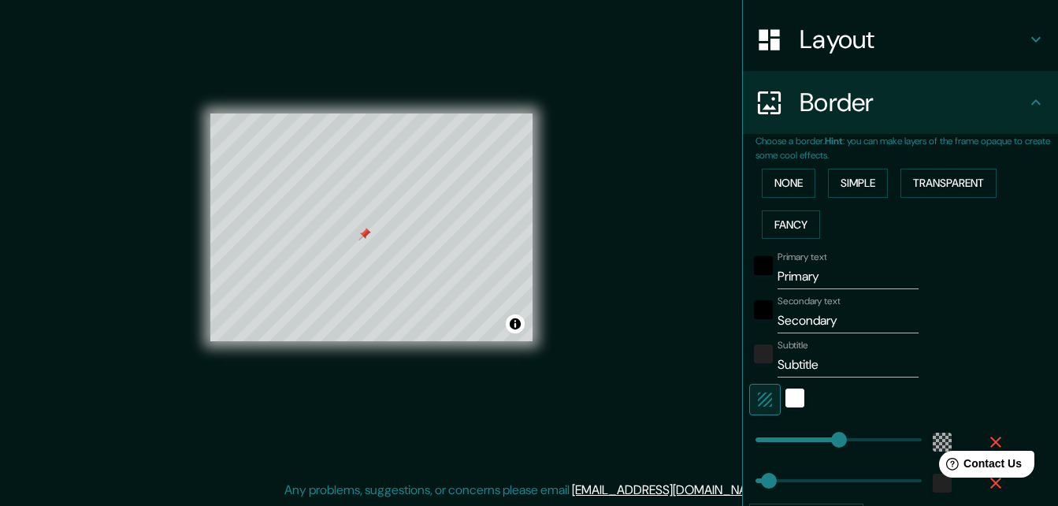
click at [831, 277] on input "Primary" at bounding box center [848, 276] width 141 height 25
drag, startPoint x: 839, startPoint y: 321, endPoint x: 767, endPoint y: 327, distance: 72.0
click at [778, 327] on input "Secondary" at bounding box center [848, 320] width 141 height 25
click at [822, 367] on input "Subtitle" at bounding box center [848, 364] width 141 height 25
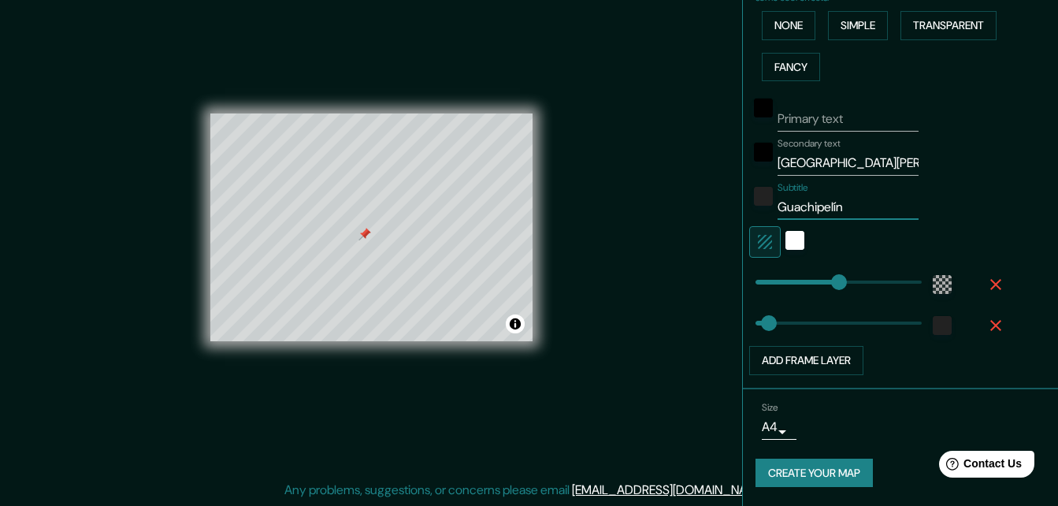
click at [806, 472] on button "Create your map" at bounding box center [813, 472] width 117 height 29
click at [807, 477] on div "Create your map" at bounding box center [900, 472] width 290 height 29
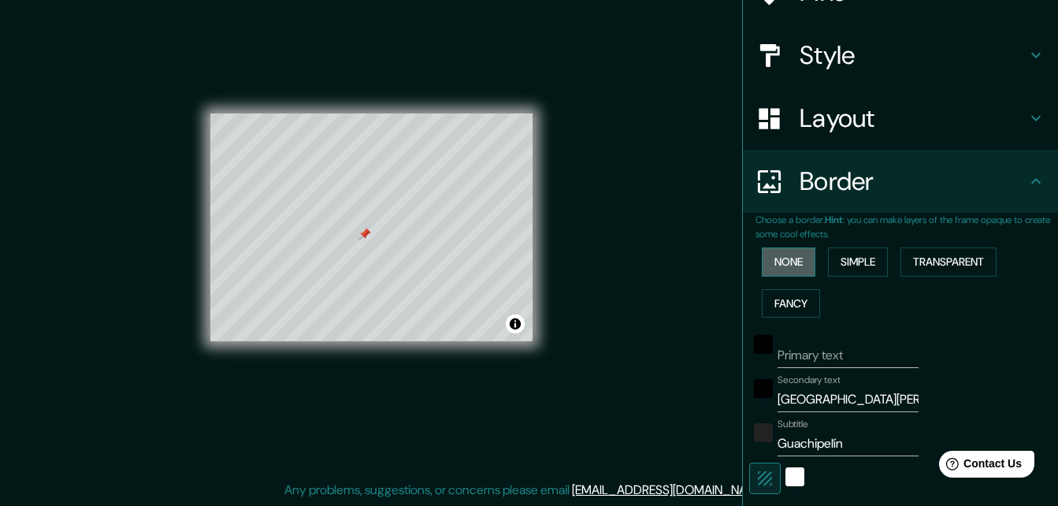
click at [776, 262] on button "None" at bounding box center [789, 261] width 54 height 29
